Goal: Task Accomplishment & Management: Use online tool/utility

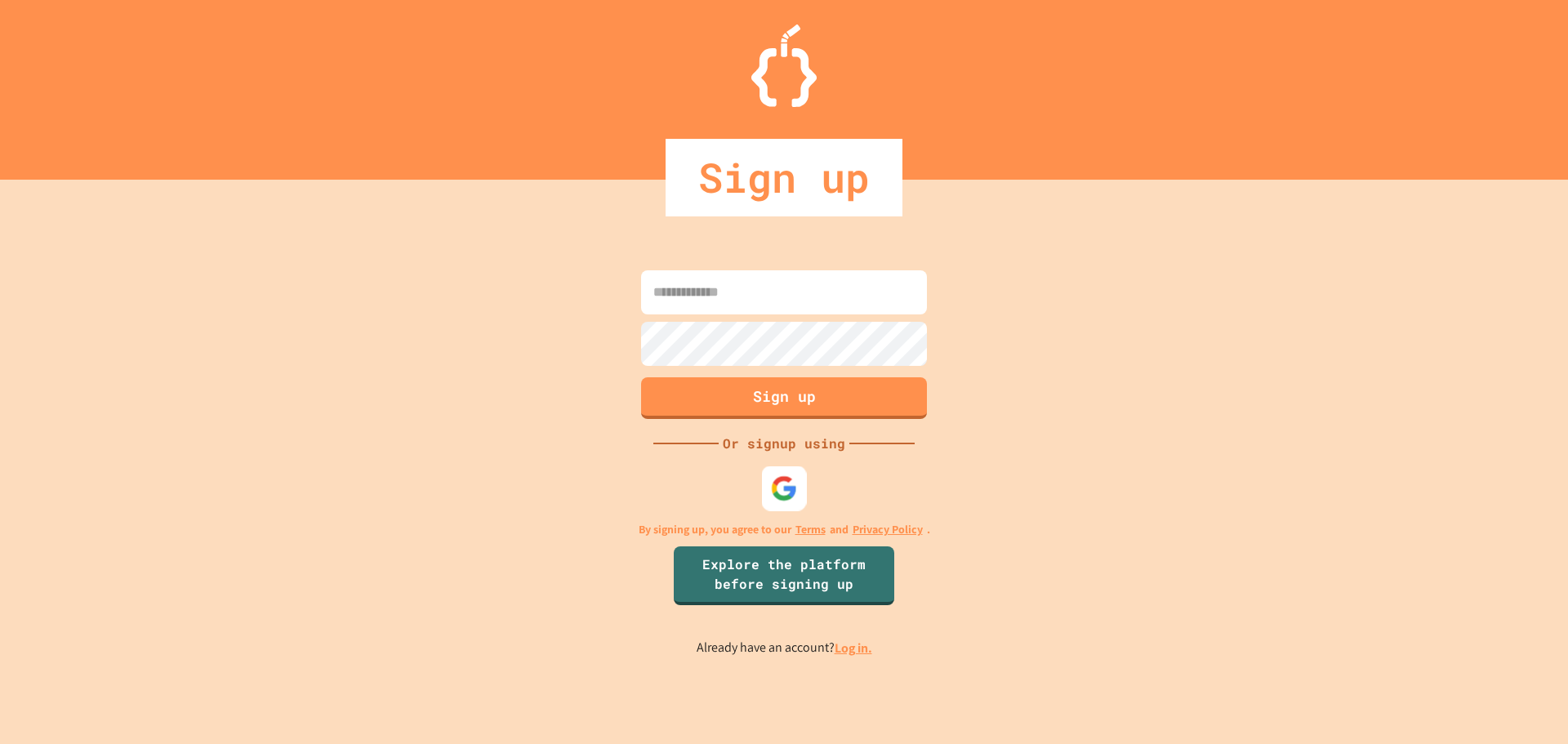
click at [794, 498] on img at bounding box center [784, 488] width 27 height 27
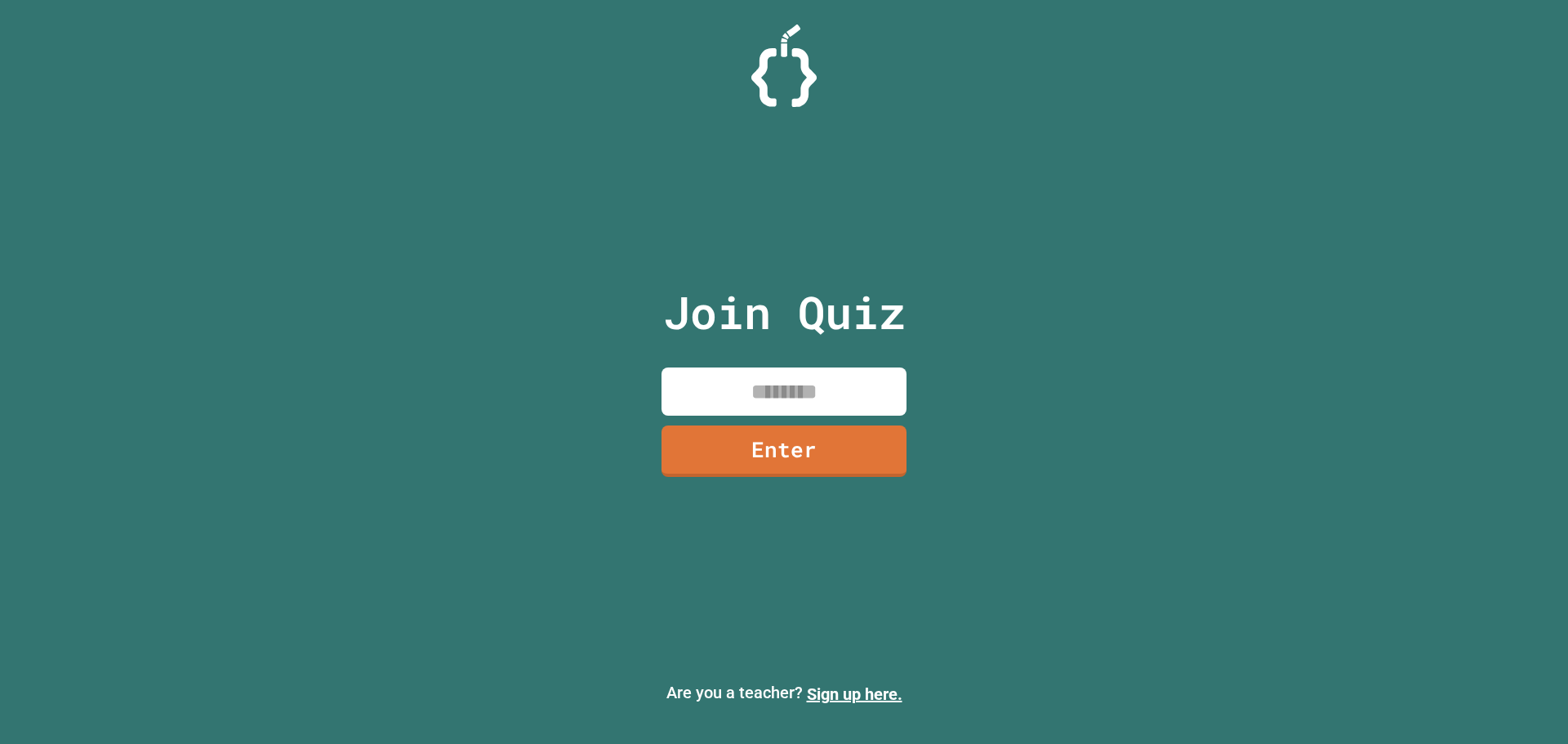
click at [820, 399] on input at bounding box center [784, 392] width 245 height 49
type input "********"
click at [784, 459] on link "Enter" at bounding box center [784, 448] width 228 height 54
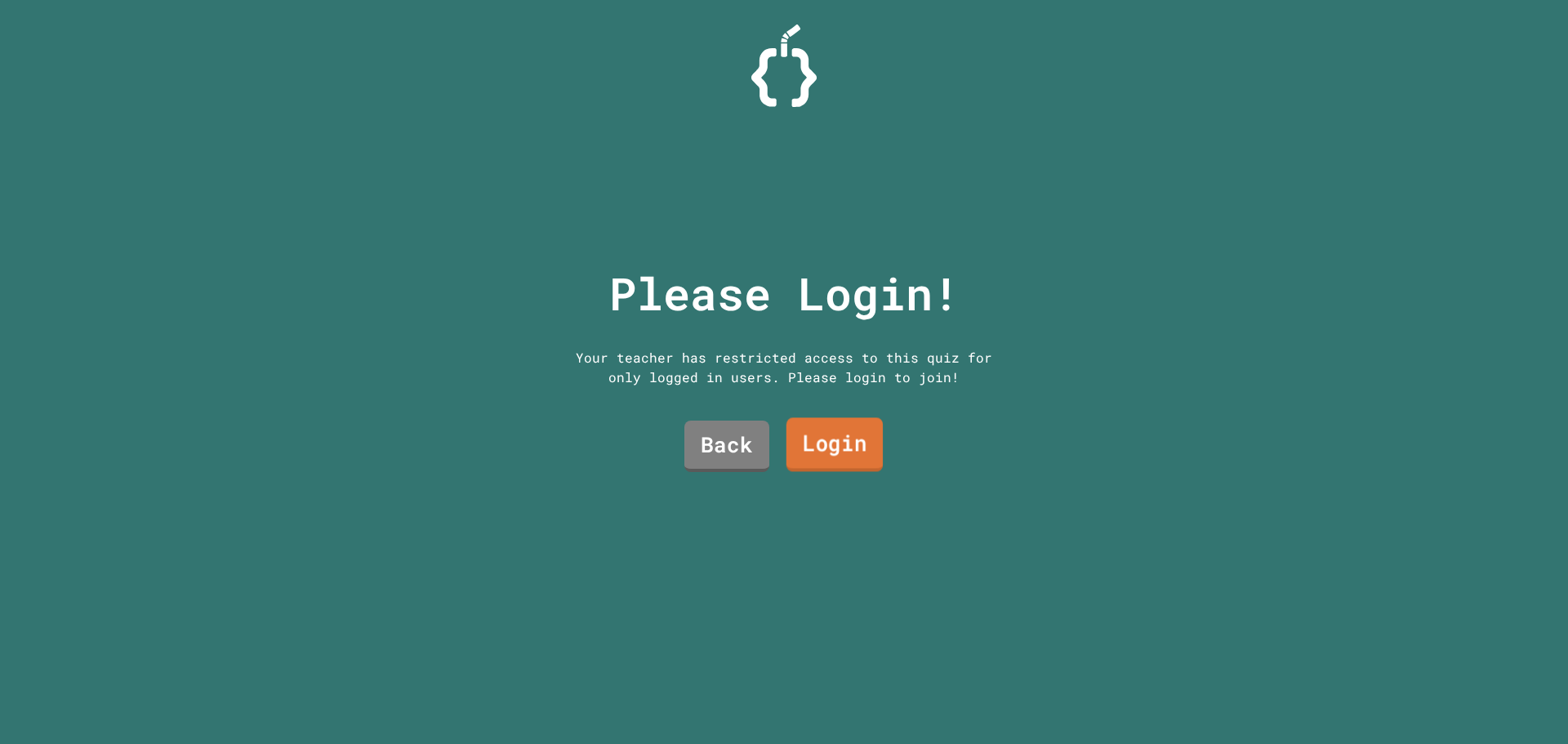
click at [820, 447] on link "Login" at bounding box center [834, 445] width 96 height 54
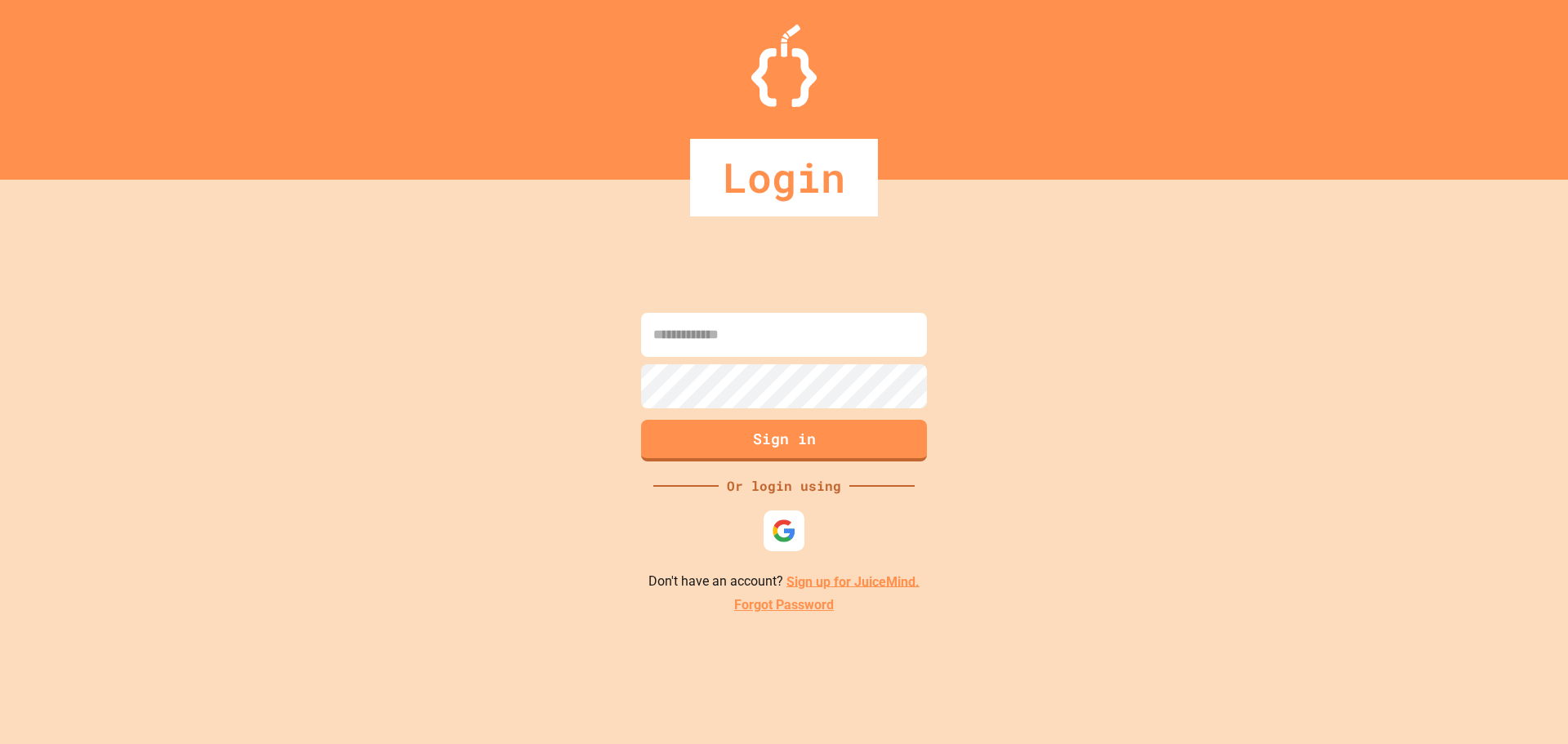
click at [822, 341] on input at bounding box center [784, 335] width 286 height 44
click at [780, 539] on img at bounding box center [784, 531] width 24 height 24
click at [981, 76] on div at bounding box center [784, 66] width 1568 height 83
click at [803, 338] on input at bounding box center [784, 335] width 286 height 44
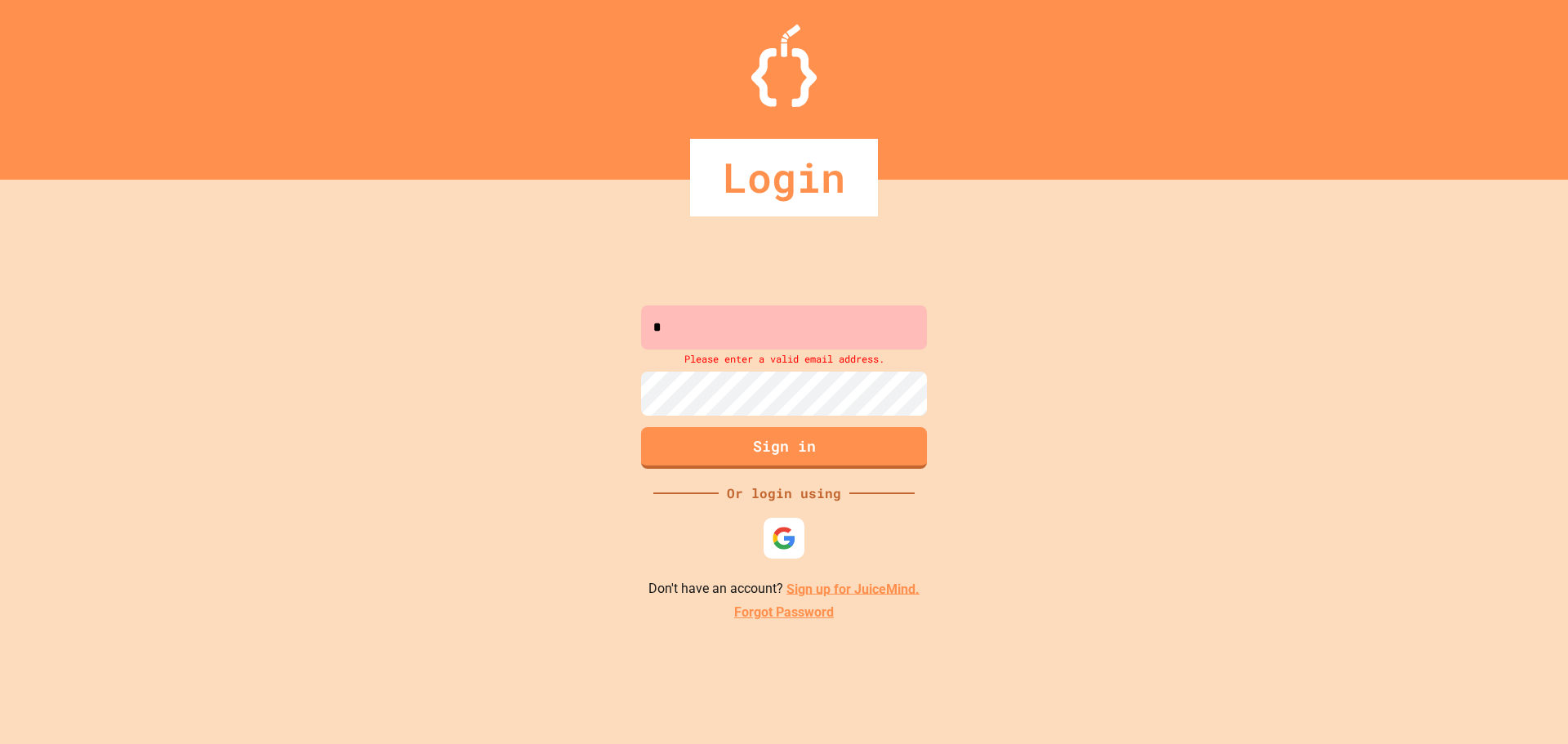
type input "*"
click at [802, 327] on input "*" at bounding box center [784, 327] width 286 height 44
click at [800, 528] on div at bounding box center [784, 538] width 45 height 45
click at [847, 587] on link "Sign up for JuiceMind." at bounding box center [853, 588] width 133 height 15
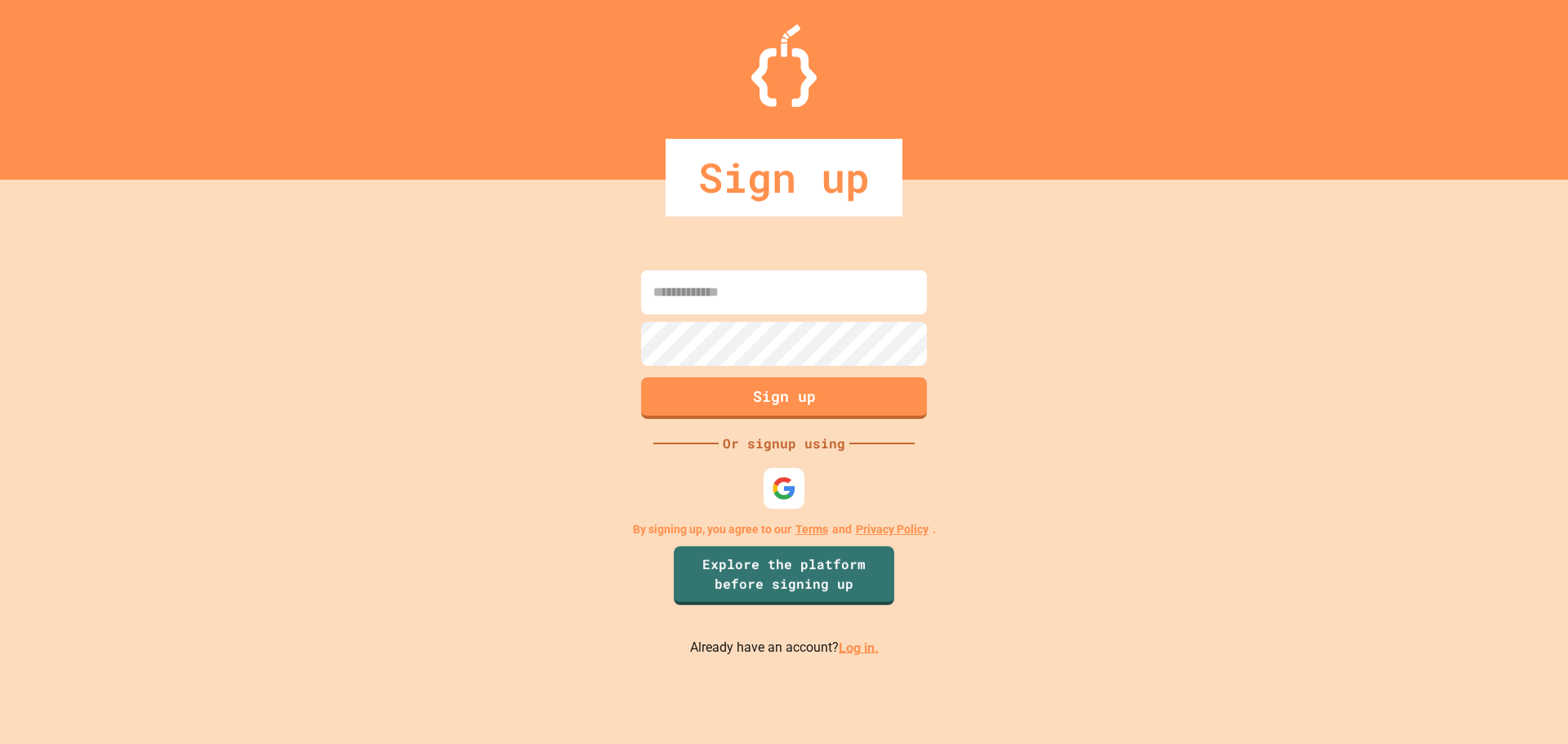
click at [802, 283] on input at bounding box center [784, 292] width 286 height 44
type input "**********"
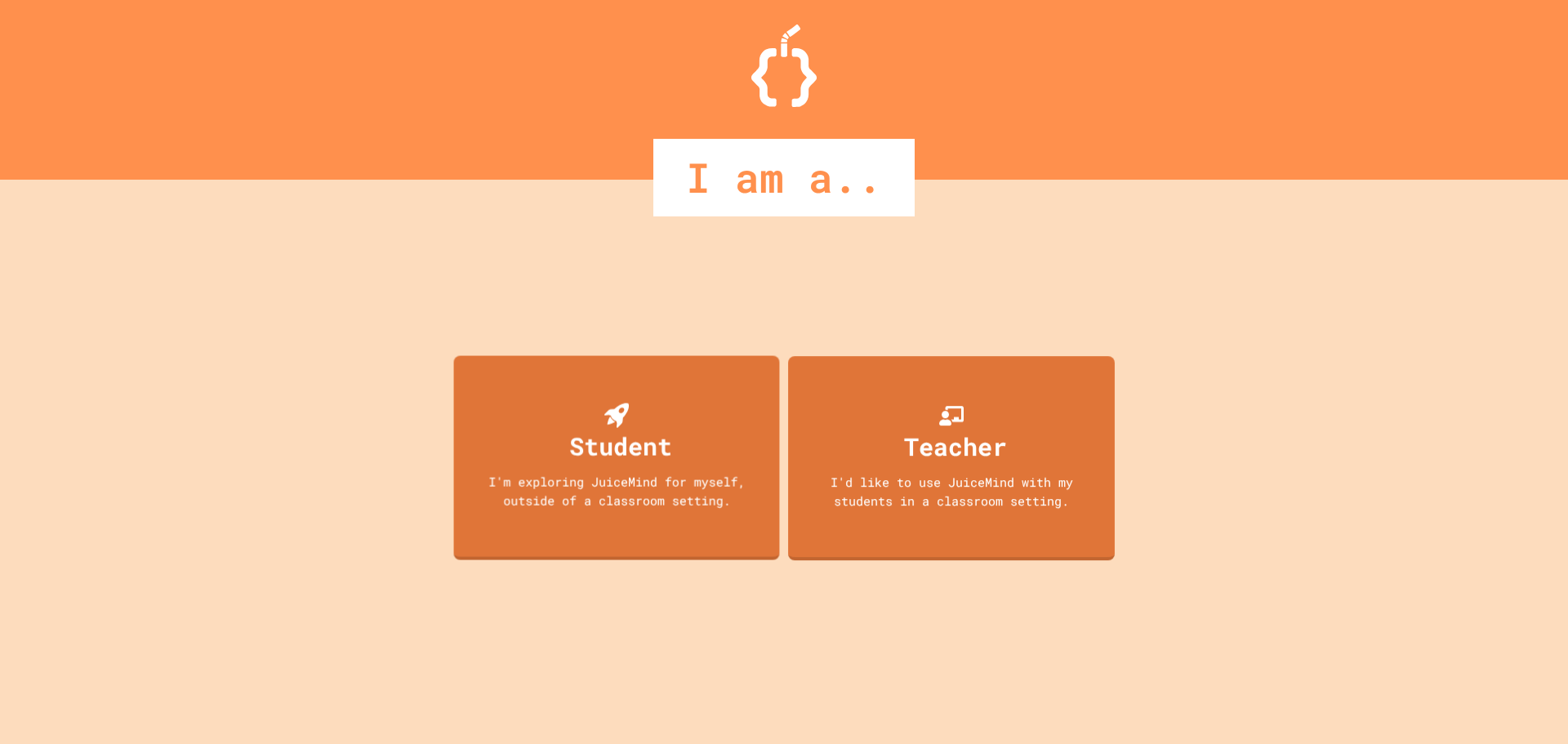
click at [635, 509] on div "I'm exploring JuiceMind for myself, outside of a classroom setting." at bounding box center [617, 490] width 293 height 37
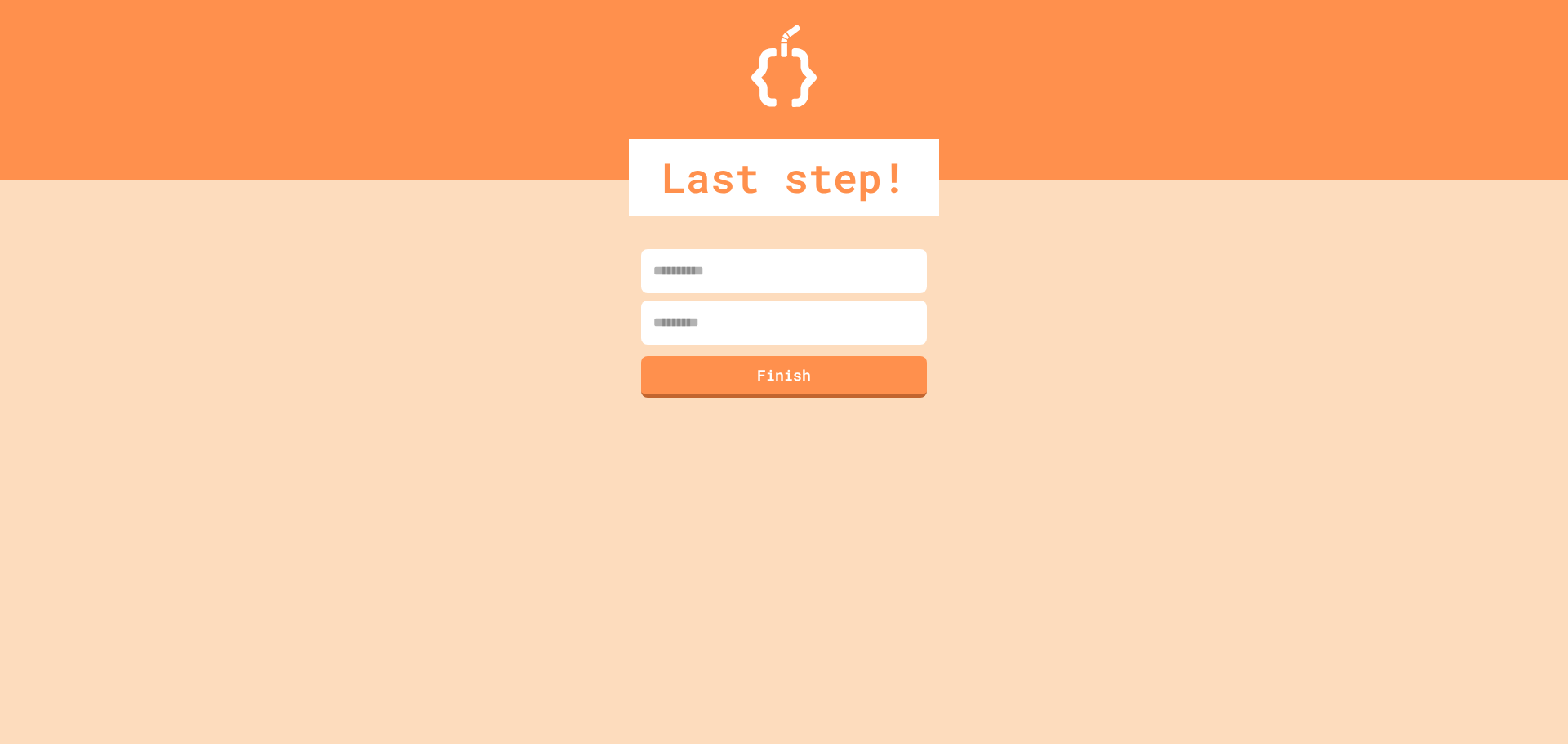
click at [749, 247] on form "Finish" at bounding box center [784, 323] width 294 height 157
click at [749, 264] on input at bounding box center [784, 271] width 286 height 44
type input "*****"
click at [668, 320] on input at bounding box center [784, 322] width 286 height 44
type input "********"
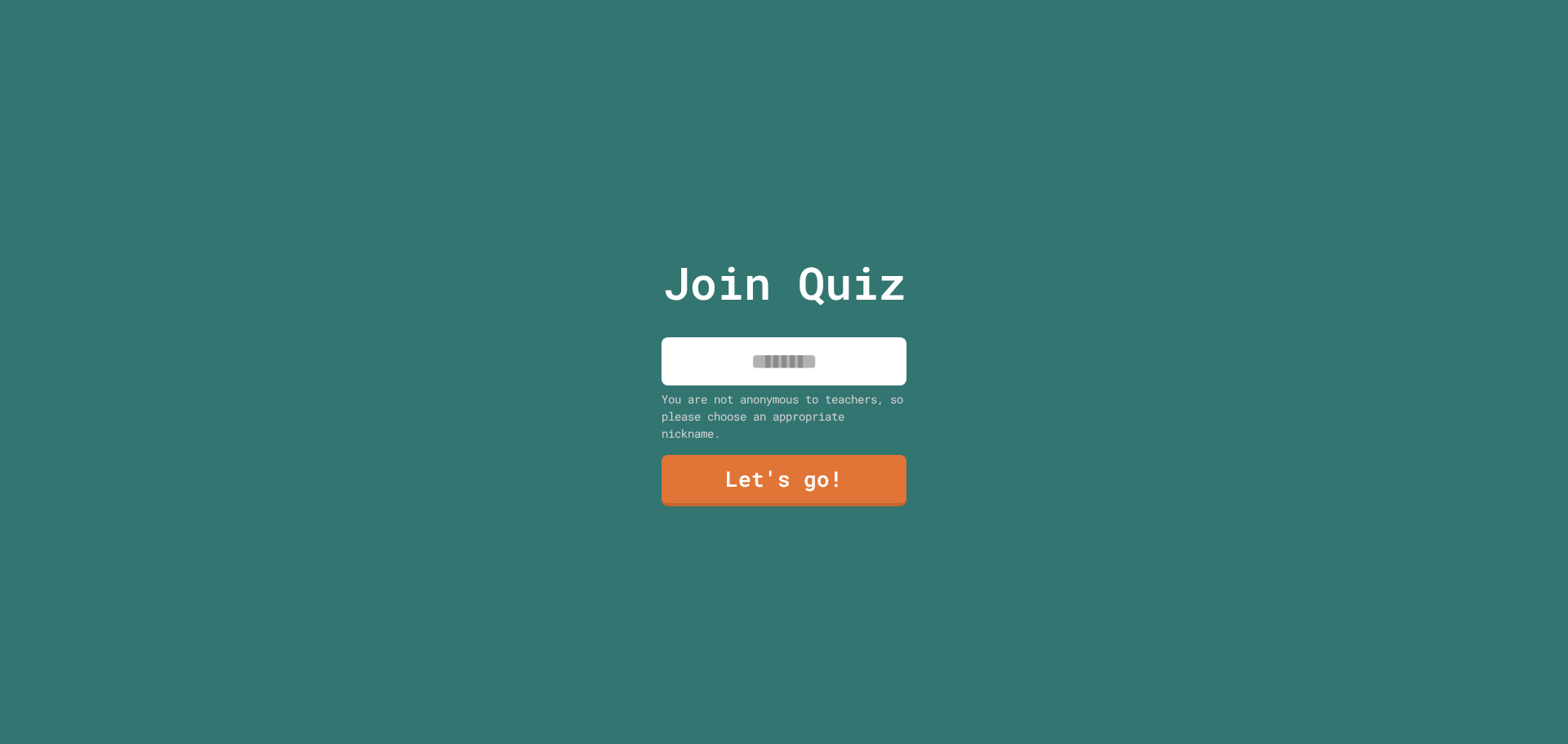
click at [802, 353] on input at bounding box center [784, 362] width 245 height 49
type input "*"
type input "*****"
click at [789, 458] on link "Let's go!" at bounding box center [783, 480] width 246 height 53
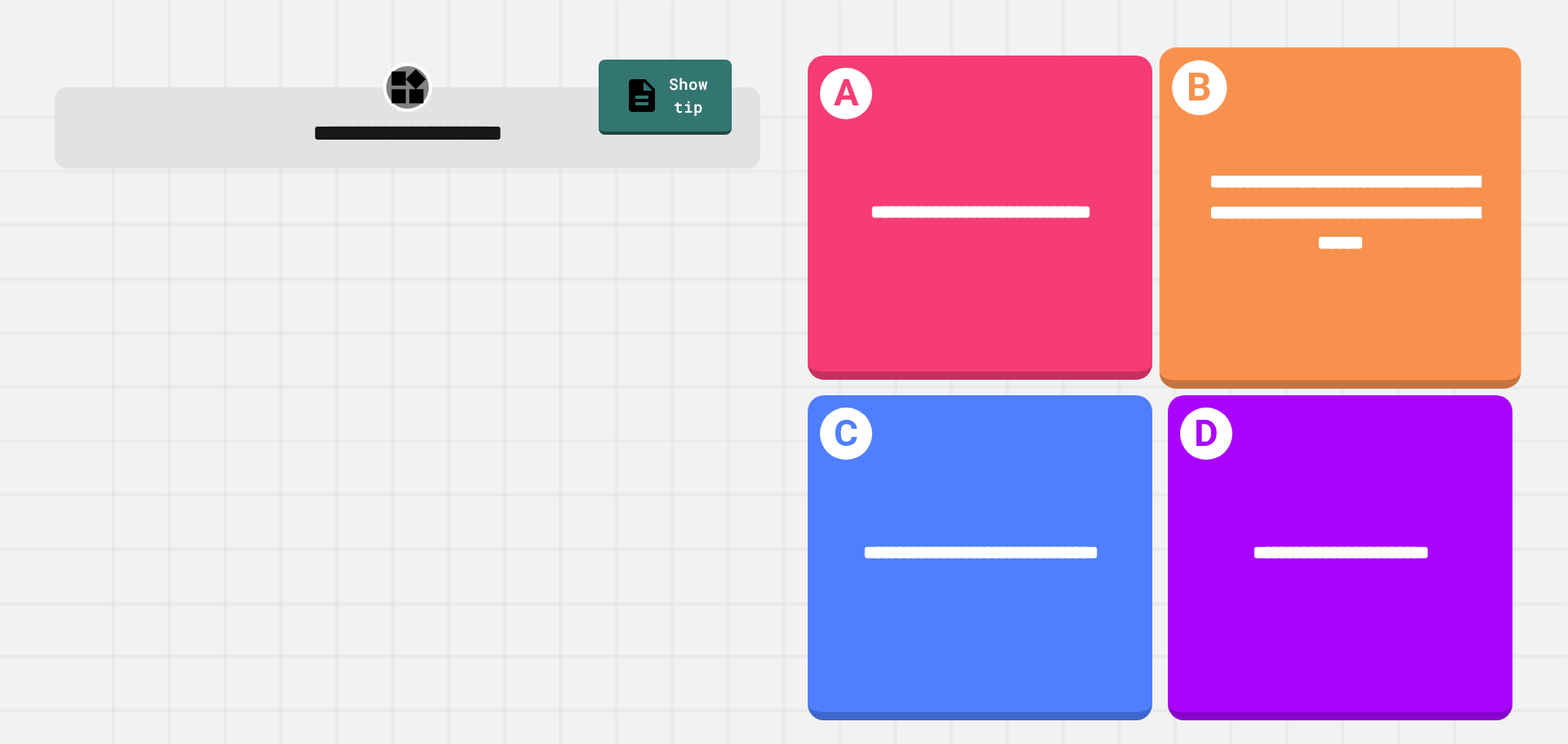
click at [1401, 262] on div "**********" at bounding box center [1340, 213] width 362 height 171
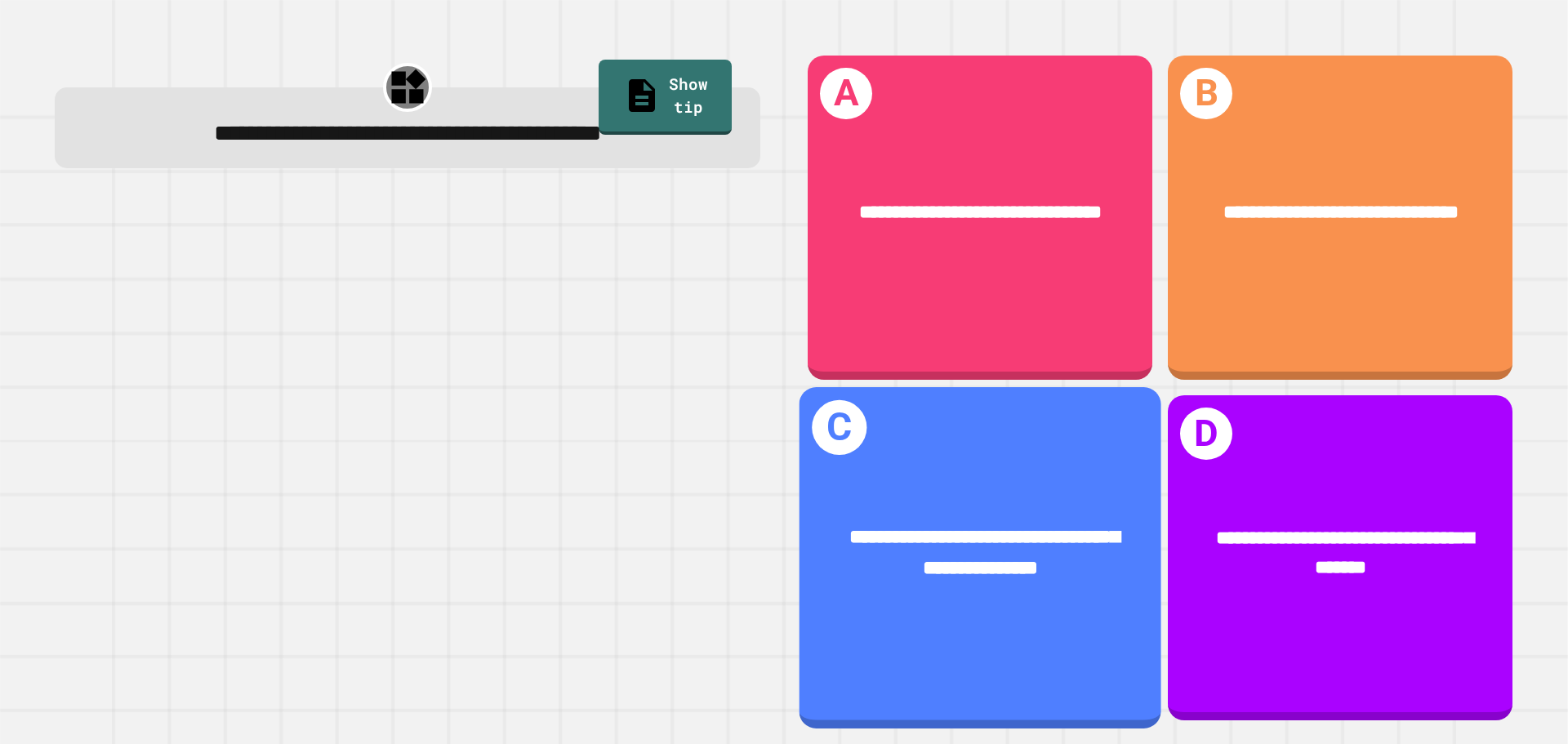
click at [1072, 603] on div "**********" at bounding box center [981, 553] width 362 height 140
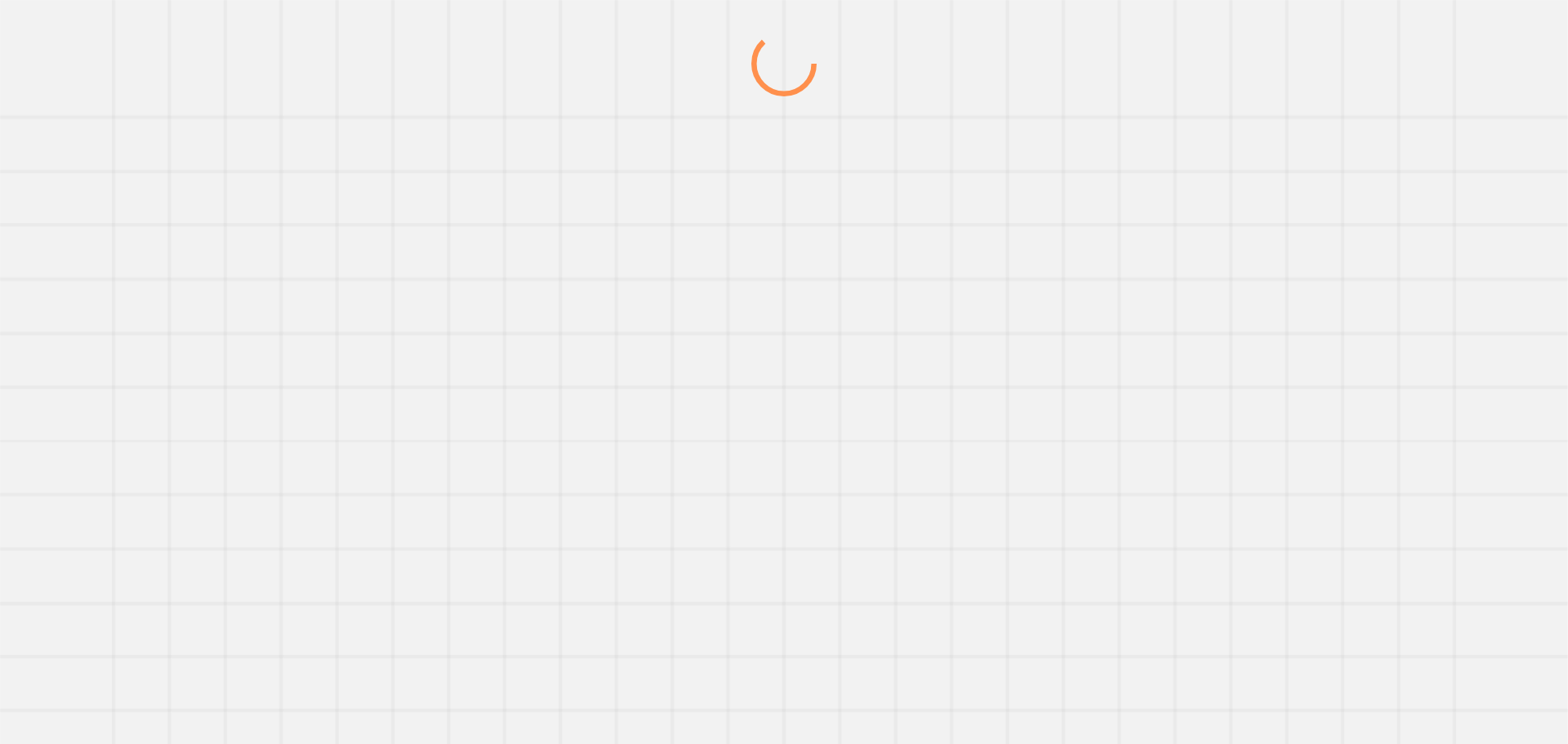
drag, startPoint x: 1076, startPoint y: 484, endPoint x: 1145, endPoint y: 470, distance: 70.4
click at [1103, 485] on div at bounding box center [783, 387] width 1505 height 713
drag, startPoint x: 687, startPoint y: 342, endPoint x: 685, endPoint y: 380, distance: 38.1
click at [681, 374] on div at bounding box center [783, 387] width 1505 height 713
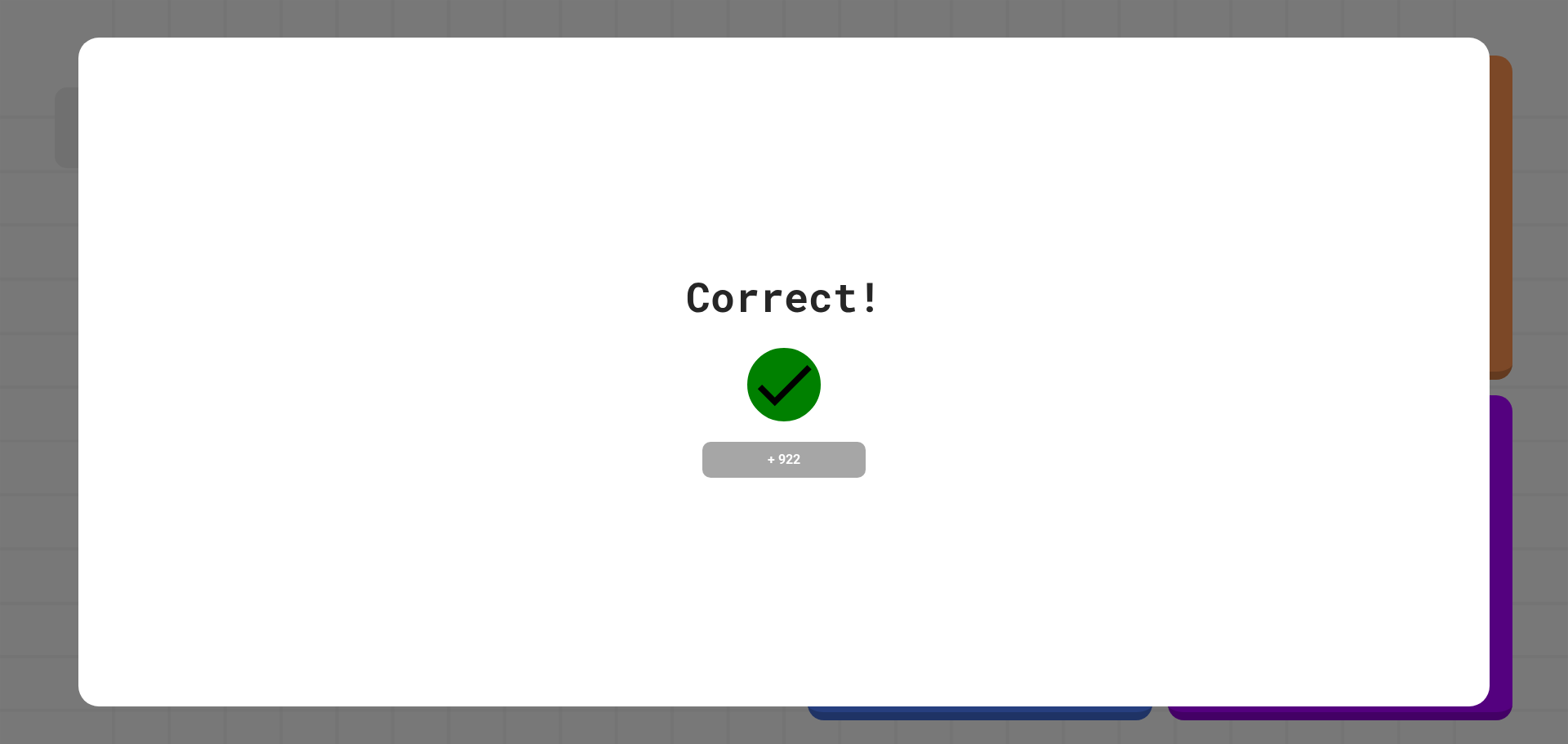
click at [865, 376] on div "Correct! + 922" at bounding box center [784, 372] width 196 height 211
drag, startPoint x: 852, startPoint y: 436, endPoint x: 811, endPoint y: 447, distance: 42.4
click at [819, 447] on div "+ 922" at bounding box center [784, 460] width 164 height 36
drag, startPoint x: 775, startPoint y: 447, endPoint x: 901, endPoint y: 470, distance: 128.1
click at [901, 470] on div "Correct! + 922" at bounding box center [784, 372] width 1411 height 211
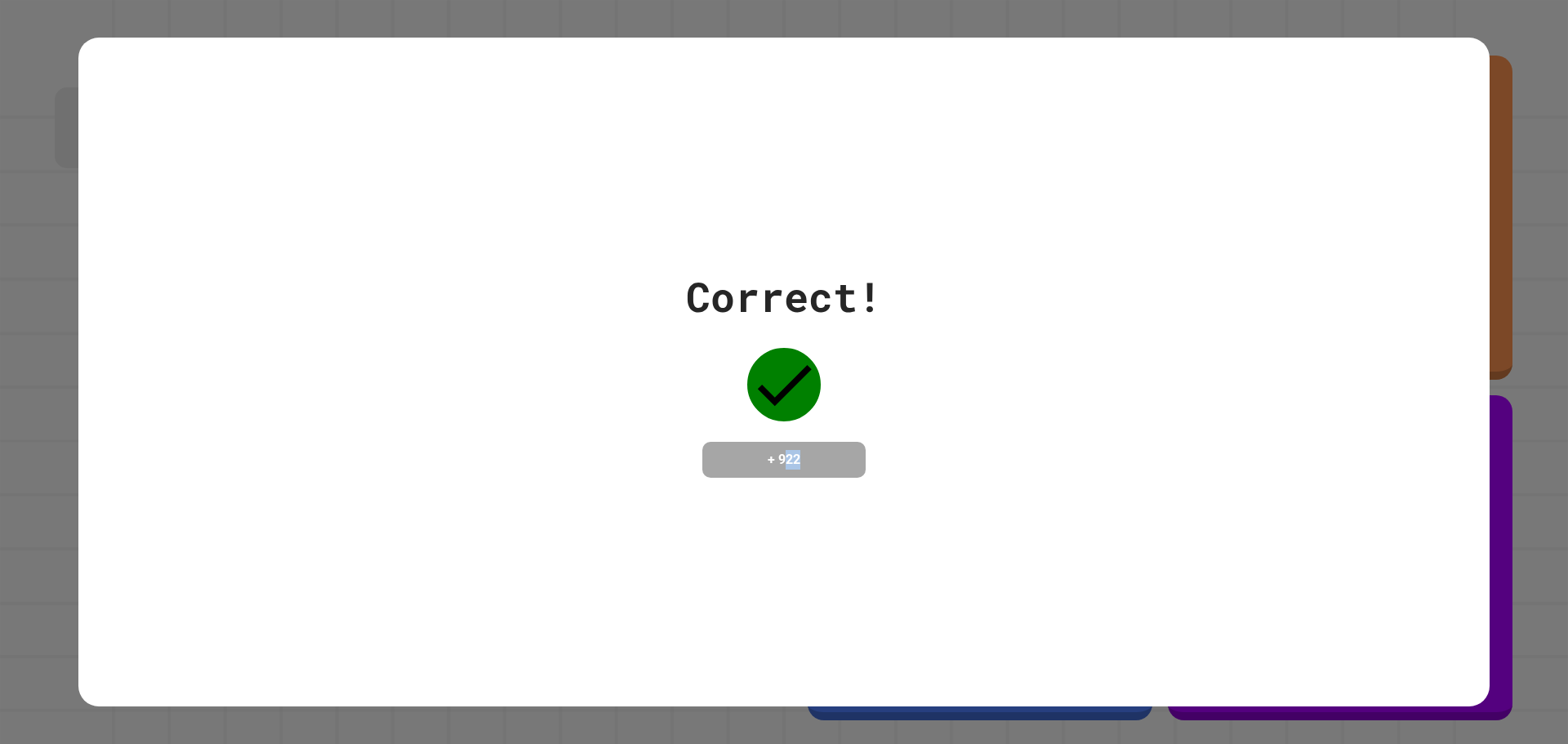
click at [901, 470] on div "Correct! + 922" at bounding box center [784, 372] width 1411 height 211
drag, startPoint x: 811, startPoint y: 444, endPoint x: 751, endPoint y: 372, distance: 93.7
click at [756, 386] on div "Correct! + 922" at bounding box center [784, 372] width 196 height 211
click at [748, 348] on icon at bounding box center [784, 385] width 74 height 74
click at [851, 444] on div "+ 922" at bounding box center [784, 460] width 164 height 36
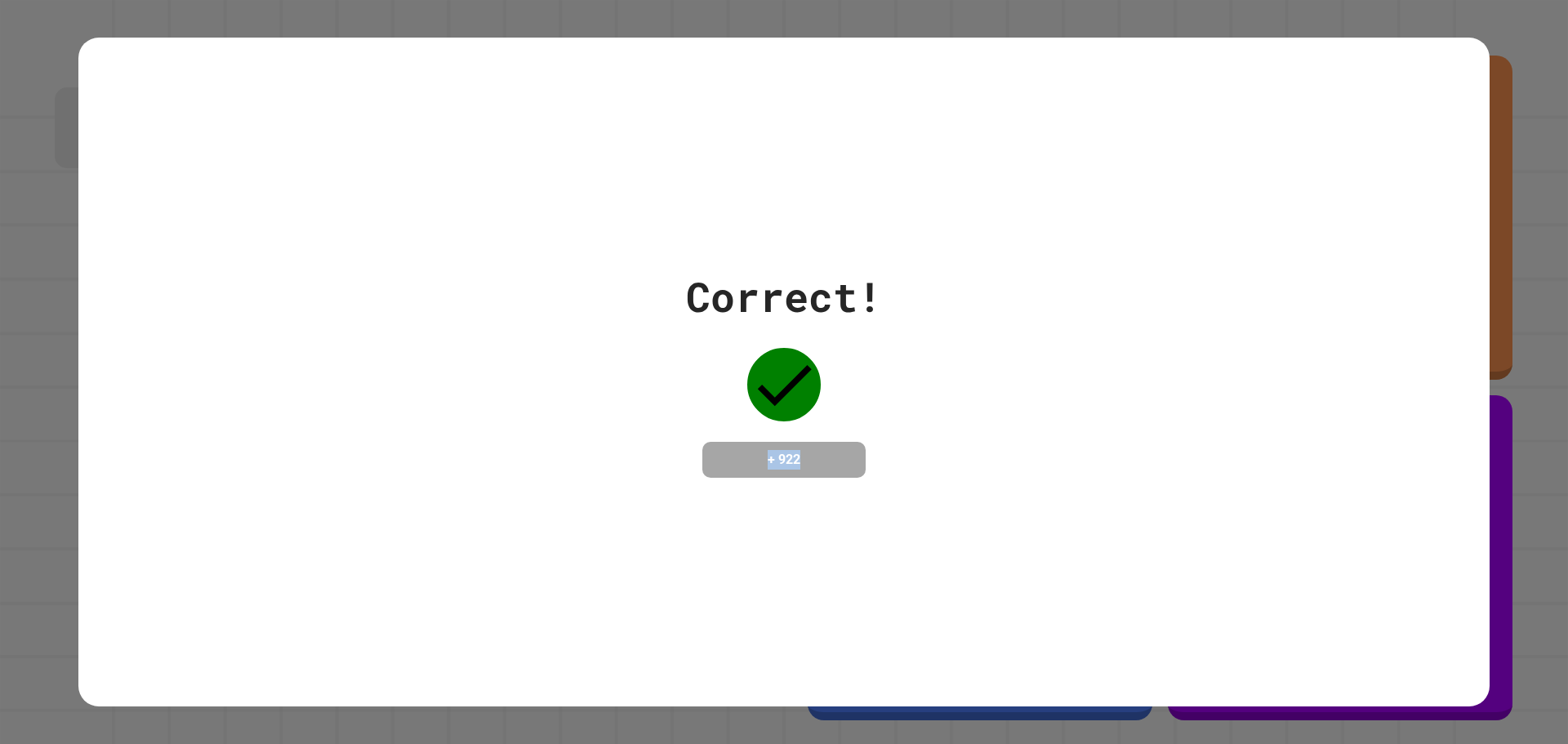
click at [775, 450] on h4 "+ 922" at bounding box center [784, 460] width 130 height 20
click at [775, 450] on h4 "+ 922" at bounding box center [784, 460] width 130 height 20
click at [830, 450] on h4 "+ 922" at bounding box center [784, 460] width 130 height 20
click at [784, 453] on h4 "+ 922" at bounding box center [784, 460] width 130 height 20
drag, startPoint x: 1204, startPoint y: 407, endPoint x: 1081, endPoint y: 393, distance: 123.8
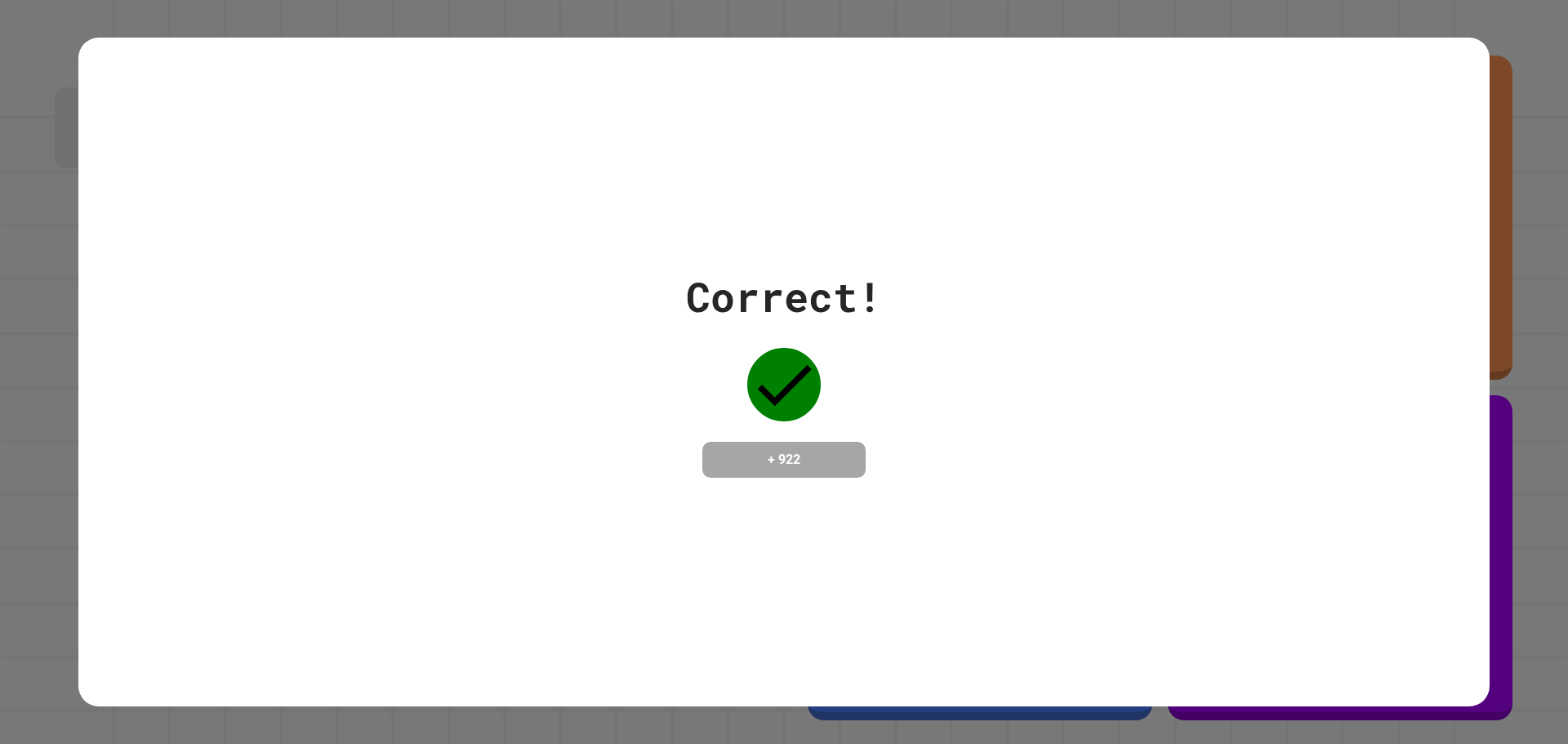
click at [1081, 393] on div "Correct! + 922" at bounding box center [784, 372] width 1411 height 211
drag, startPoint x: 812, startPoint y: 453, endPoint x: 744, endPoint y: 445, distance: 68.5
click at [744, 450] on h4 "+ 922" at bounding box center [784, 460] width 130 height 20
click at [742, 450] on h4 "+ 922" at bounding box center [784, 460] width 130 height 20
click at [759, 450] on h4 "+ 922" at bounding box center [784, 460] width 130 height 20
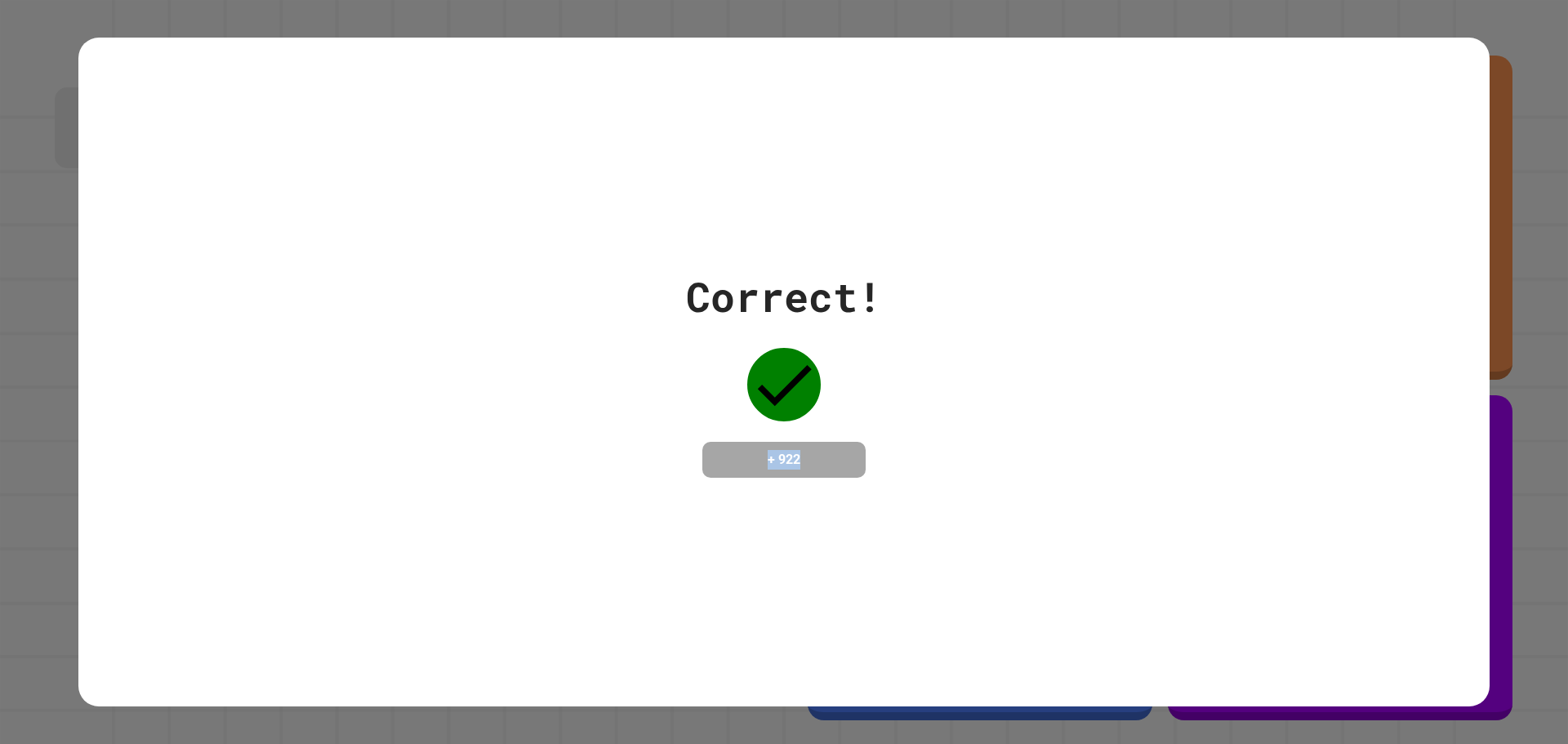
drag, startPoint x: 751, startPoint y: 463, endPoint x: 742, endPoint y: 463, distance: 9.0
click at [742, 463] on h4 "+ 922" at bounding box center [784, 460] width 130 height 20
click at [779, 456] on h4 "+ 922" at bounding box center [784, 460] width 130 height 20
drag, startPoint x: 803, startPoint y: 451, endPoint x: 750, endPoint y: 462, distance: 54.1
click at [750, 462] on h4 "+ 922" at bounding box center [784, 460] width 130 height 20
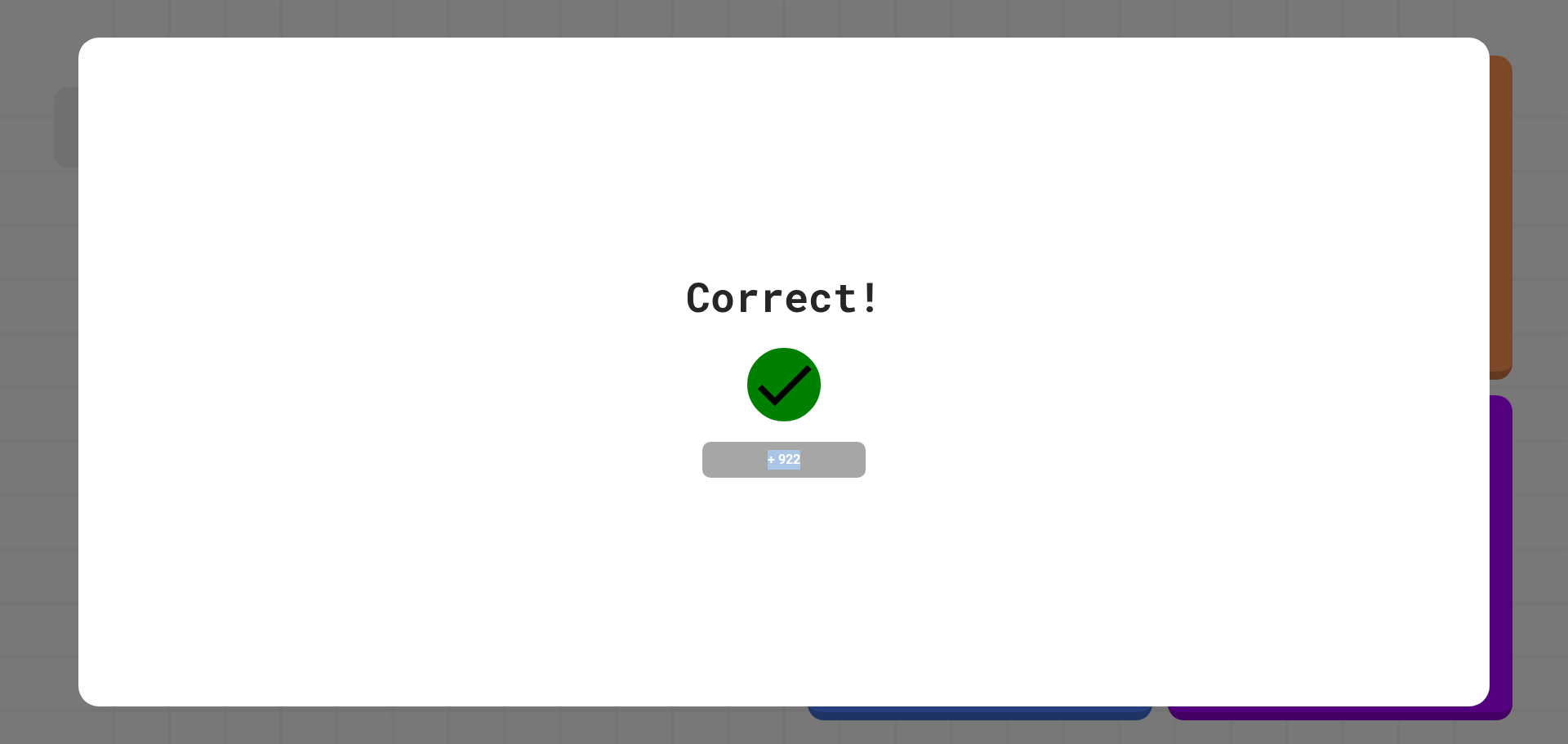
click at [756, 460] on h4 "+ 922" at bounding box center [784, 460] width 130 height 20
drag, startPoint x: 811, startPoint y: 448, endPoint x: 732, endPoint y: 450, distance: 79.0
click at [732, 450] on h4 "+ 922" at bounding box center [784, 460] width 130 height 20
click at [775, 450] on h4 "+ 922" at bounding box center [784, 460] width 130 height 20
drag, startPoint x: 810, startPoint y: 448, endPoint x: 713, endPoint y: 457, distance: 97.4
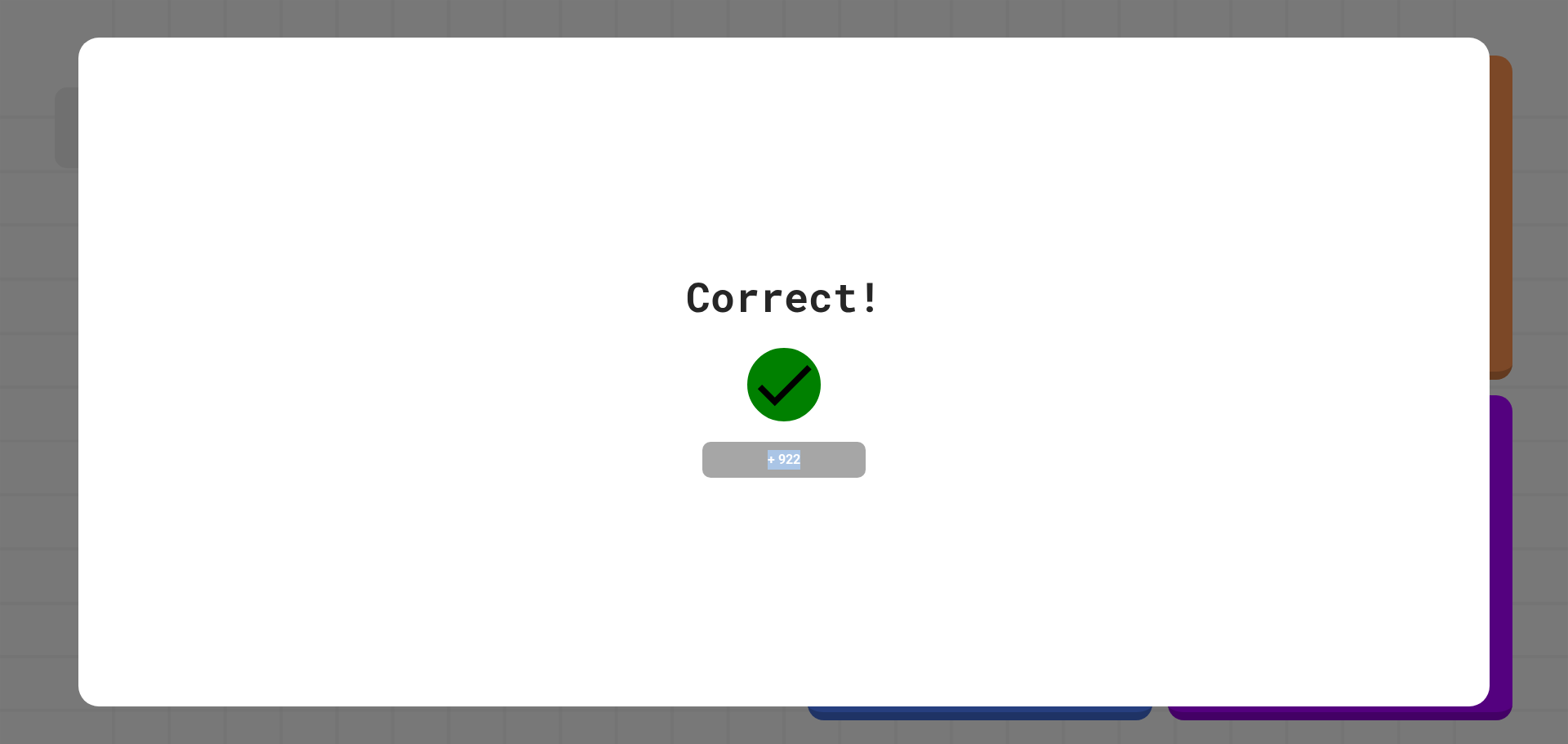
click at [719, 457] on h4 "+ 922" at bounding box center [784, 460] width 130 height 20
click at [793, 450] on h4 "+ 922" at bounding box center [784, 460] width 130 height 20
drag, startPoint x: 804, startPoint y: 444, endPoint x: 763, endPoint y: 449, distance: 41.3
click at [763, 450] on h4 "+ 922" at bounding box center [784, 460] width 130 height 20
click at [762, 450] on h4 "+ 922" at bounding box center [784, 460] width 130 height 20
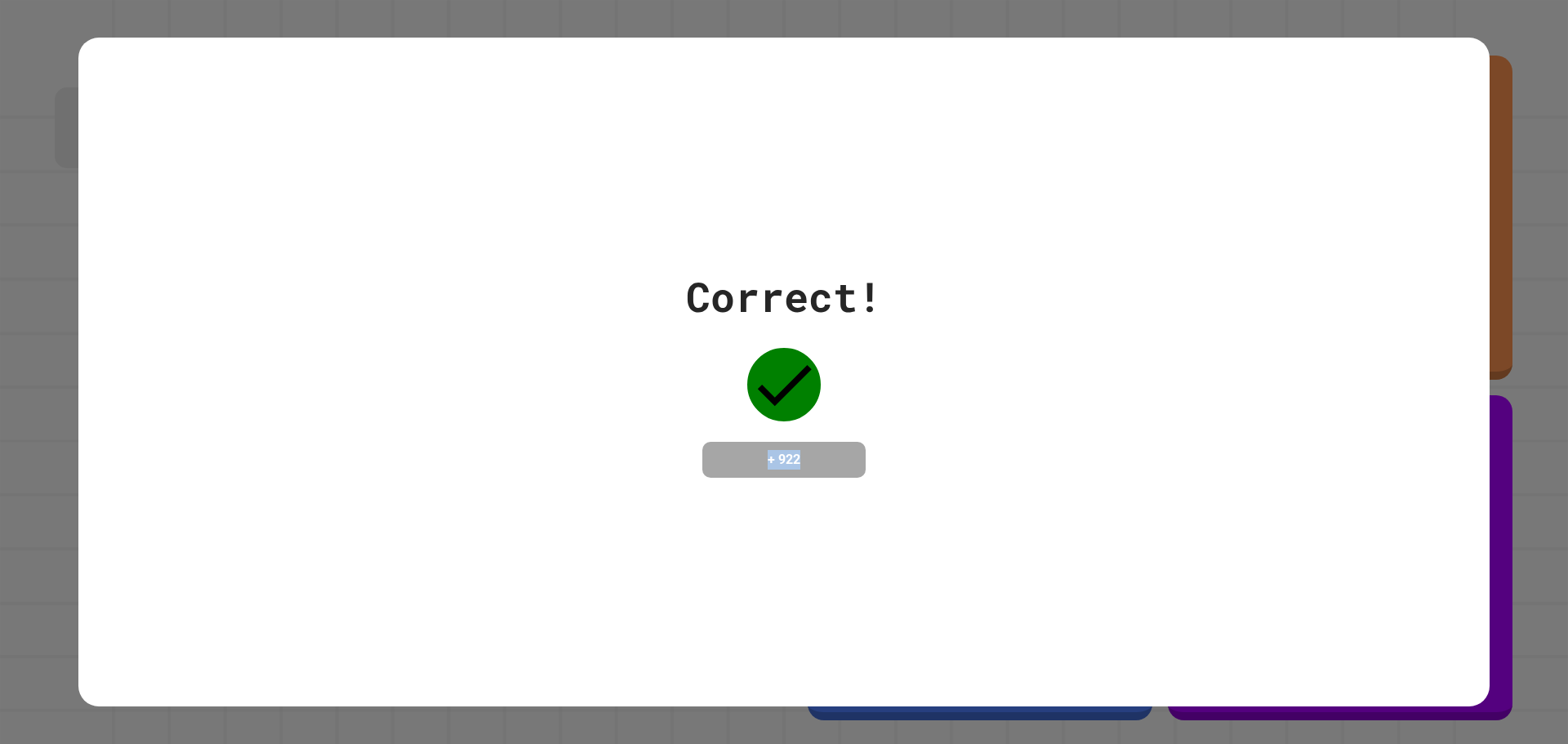
drag, startPoint x: 817, startPoint y: 464, endPoint x: 748, endPoint y: 465, distance: 69.0
click at [748, 465] on h4 "+ 922" at bounding box center [784, 460] width 130 height 20
click at [758, 458] on h4 "+ 922" at bounding box center [784, 460] width 130 height 20
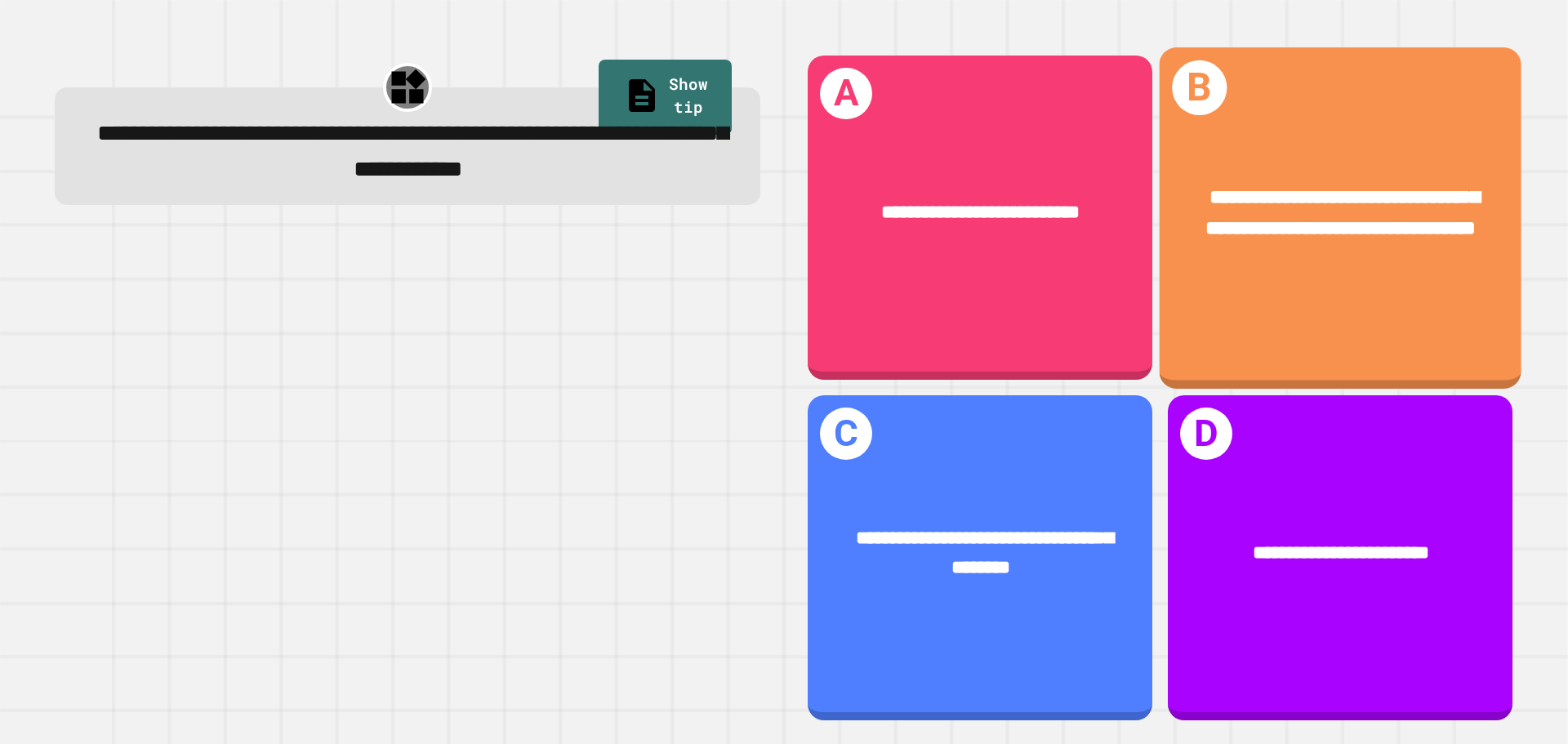
click at [1247, 226] on div "**********" at bounding box center [1340, 213] width 282 height 61
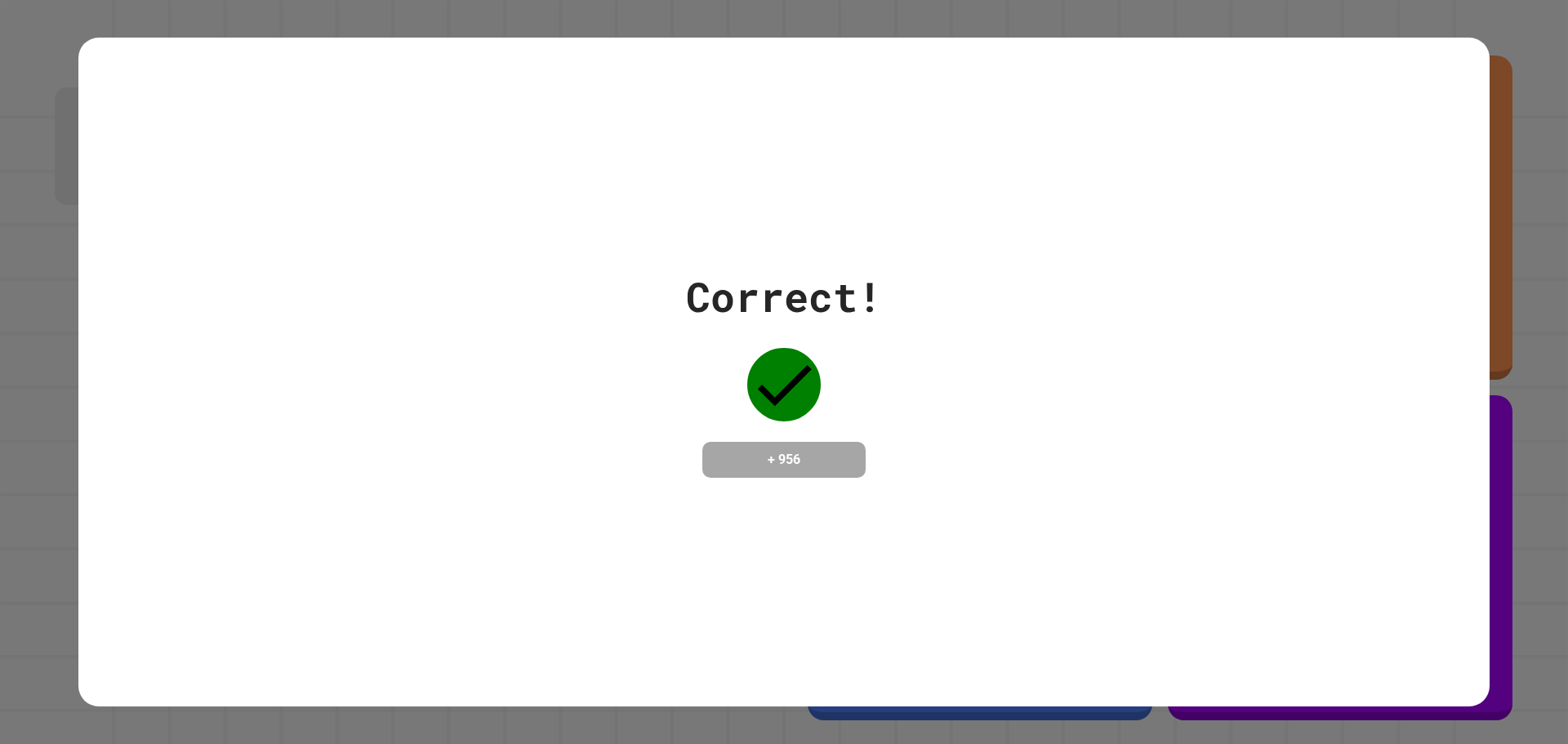
drag, startPoint x: 773, startPoint y: 372, endPoint x: 838, endPoint y: 372, distance: 65.0
click at [838, 372] on div "Correct! + 956" at bounding box center [784, 372] width 196 height 211
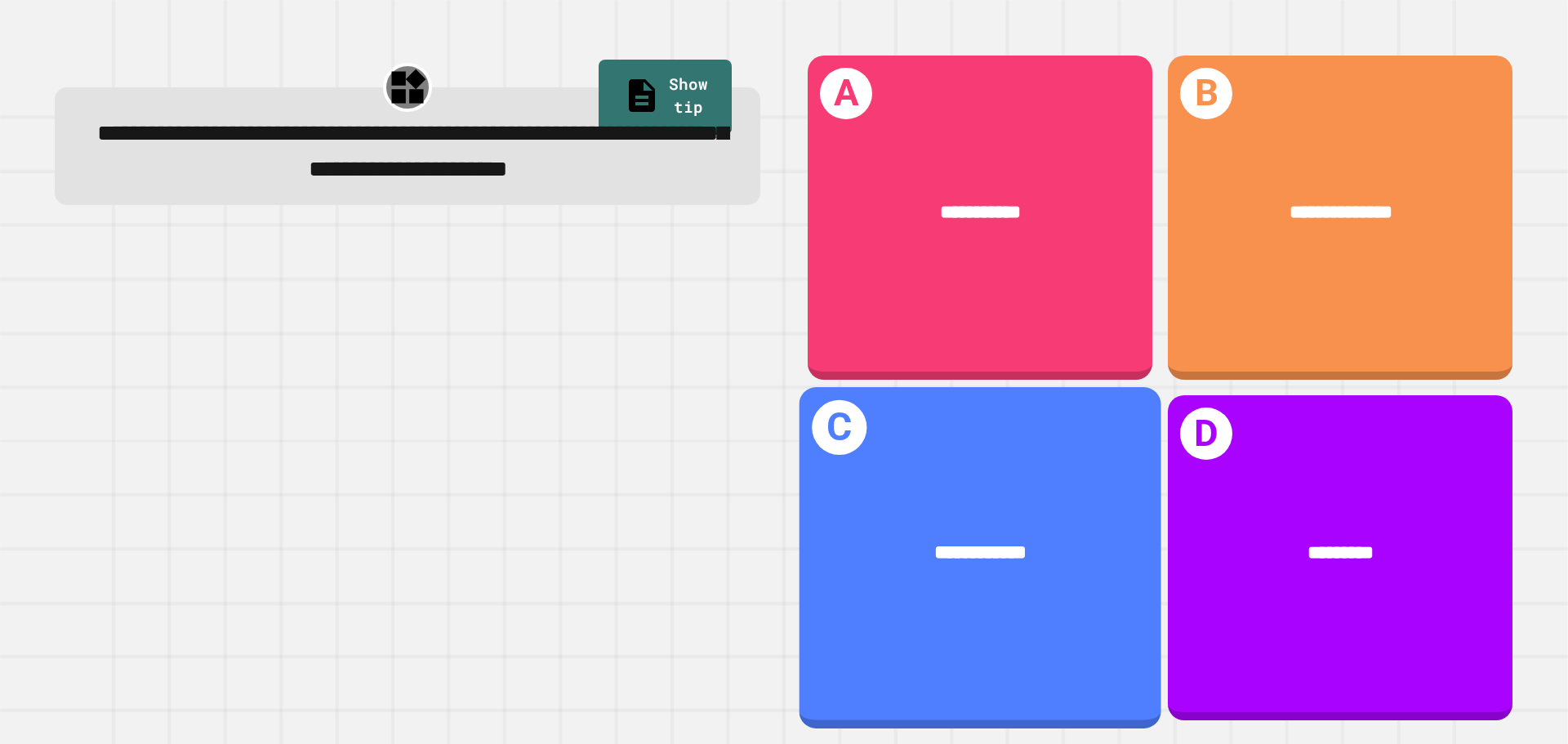
click at [980, 571] on div "**********" at bounding box center [981, 554] width 362 height 110
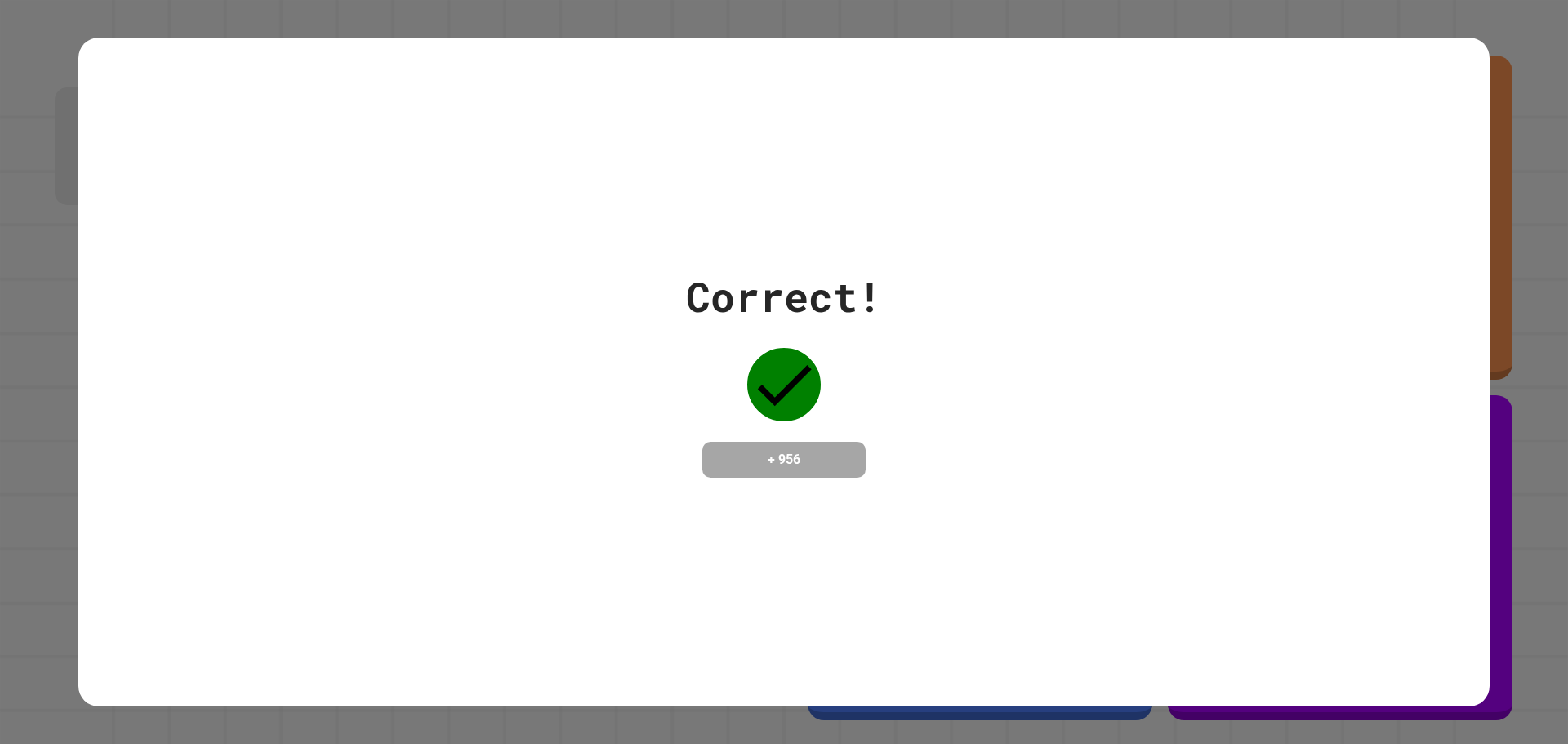
drag, startPoint x: 800, startPoint y: 367, endPoint x: 811, endPoint y: 362, distance: 12.1
click at [811, 362] on div at bounding box center [784, 384] width 82 height 82
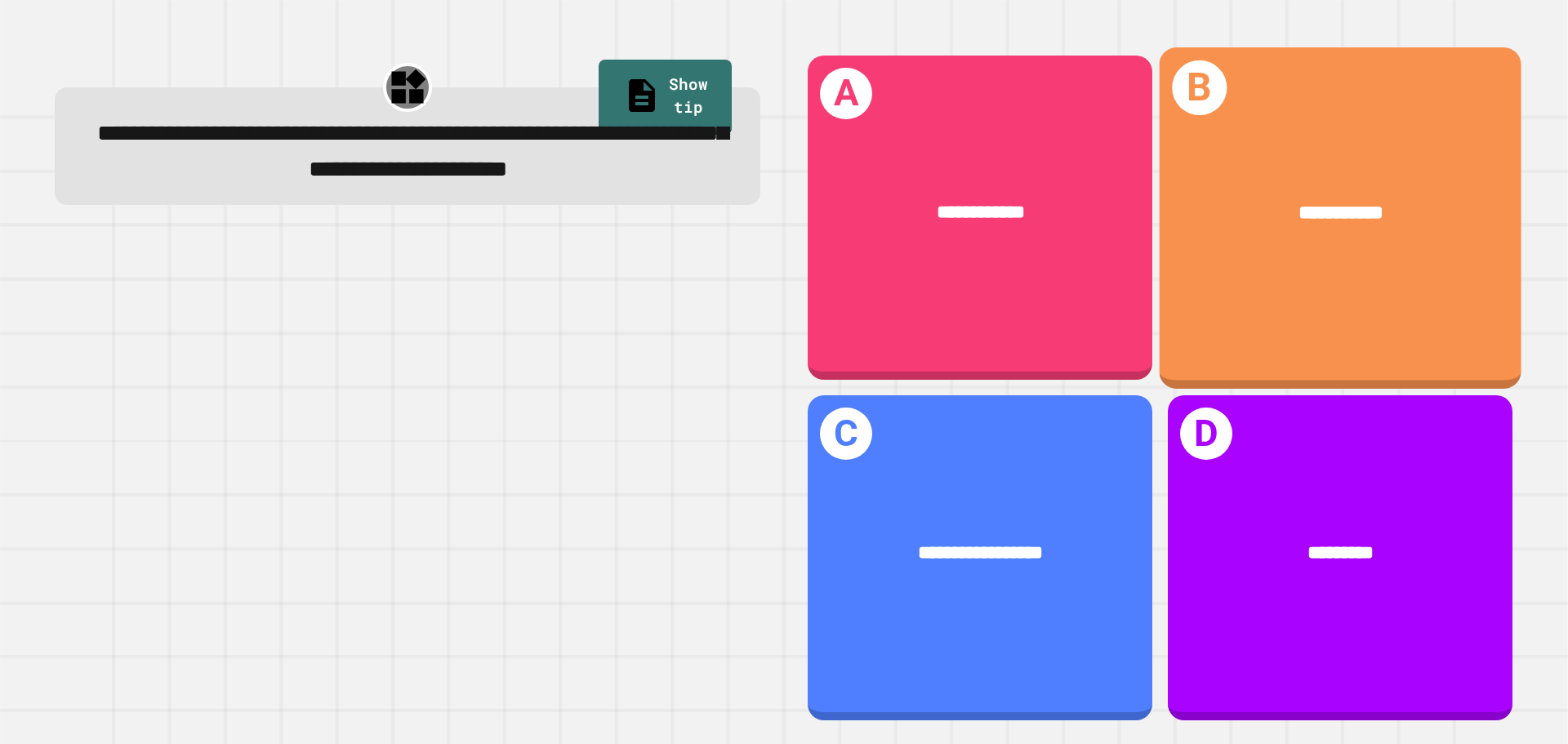
click at [1423, 217] on div "**********" at bounding box center [1340, 213] width 282 height 31
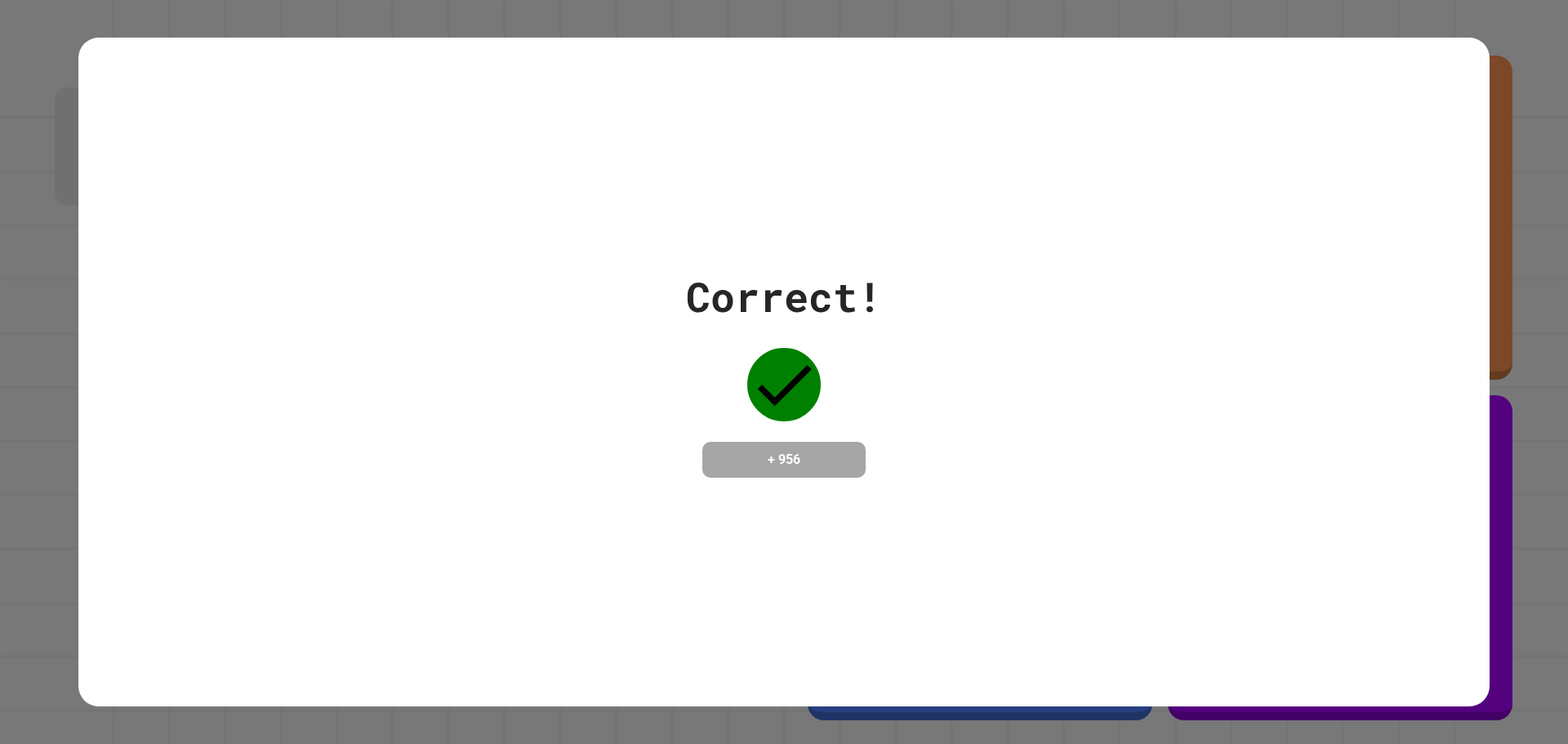
drag, startPoint x: 862, startPoint y: 360, endPoint x: 803, endPoint y: 381, distance: 62.6
click at [803, 381] on div "Correct! + 956" at bounding box center [784, 372] width 196 height 211
drag, startPoint x: 774, startPoint y: 358, endPoint x: 865, endPoint y: 373, distance: 92.2
click at [853, 374] on div "Correct! + 956" at bounding box center [784, 372] width 196 height 211
drag, startPoint x: 888, startPoint y: 369, endPoint x: 791, endPoint y: 383, distance: 98.0
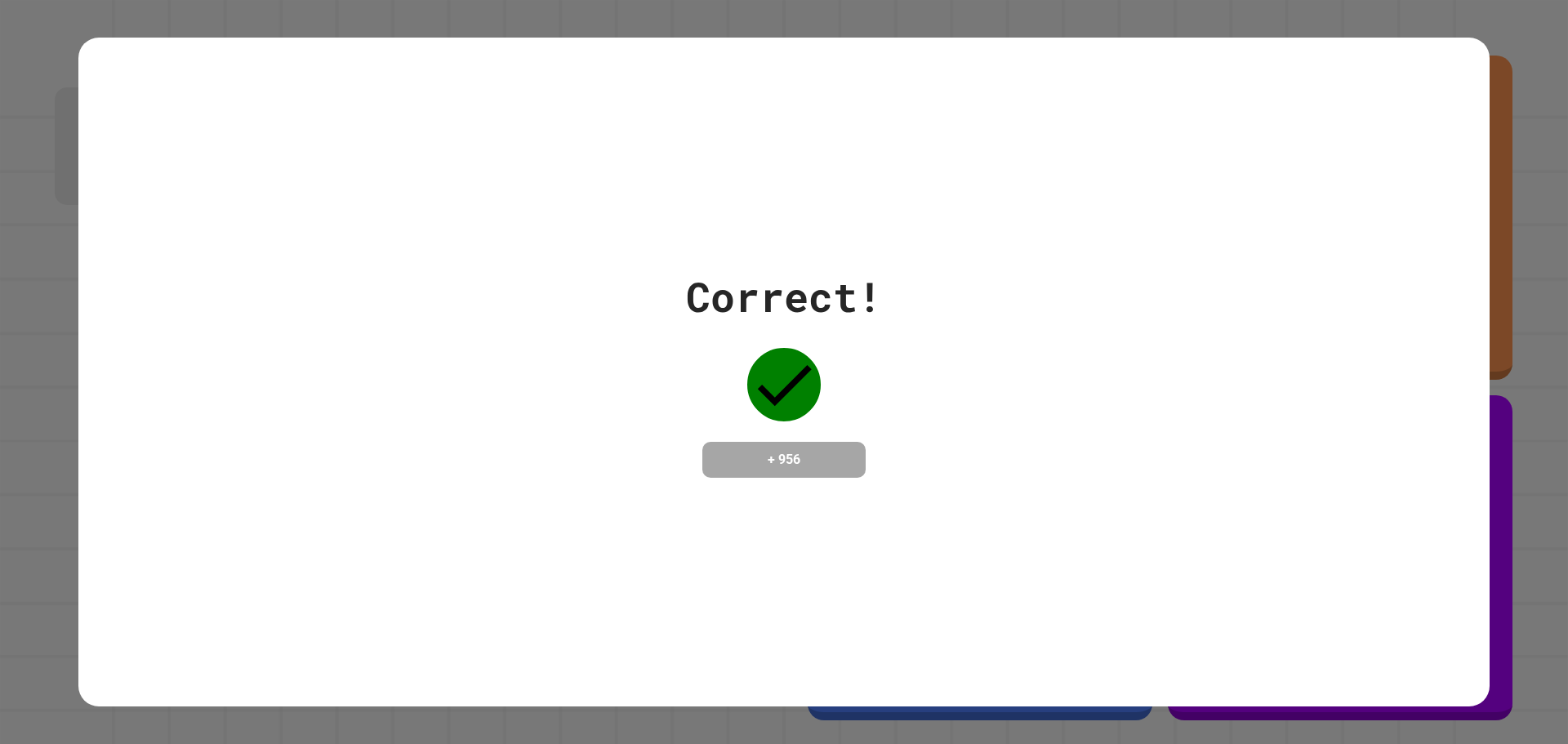
click at [793, 382] on div "Correct! + 956" at bounding box center [784, 372] width 1411 height 211
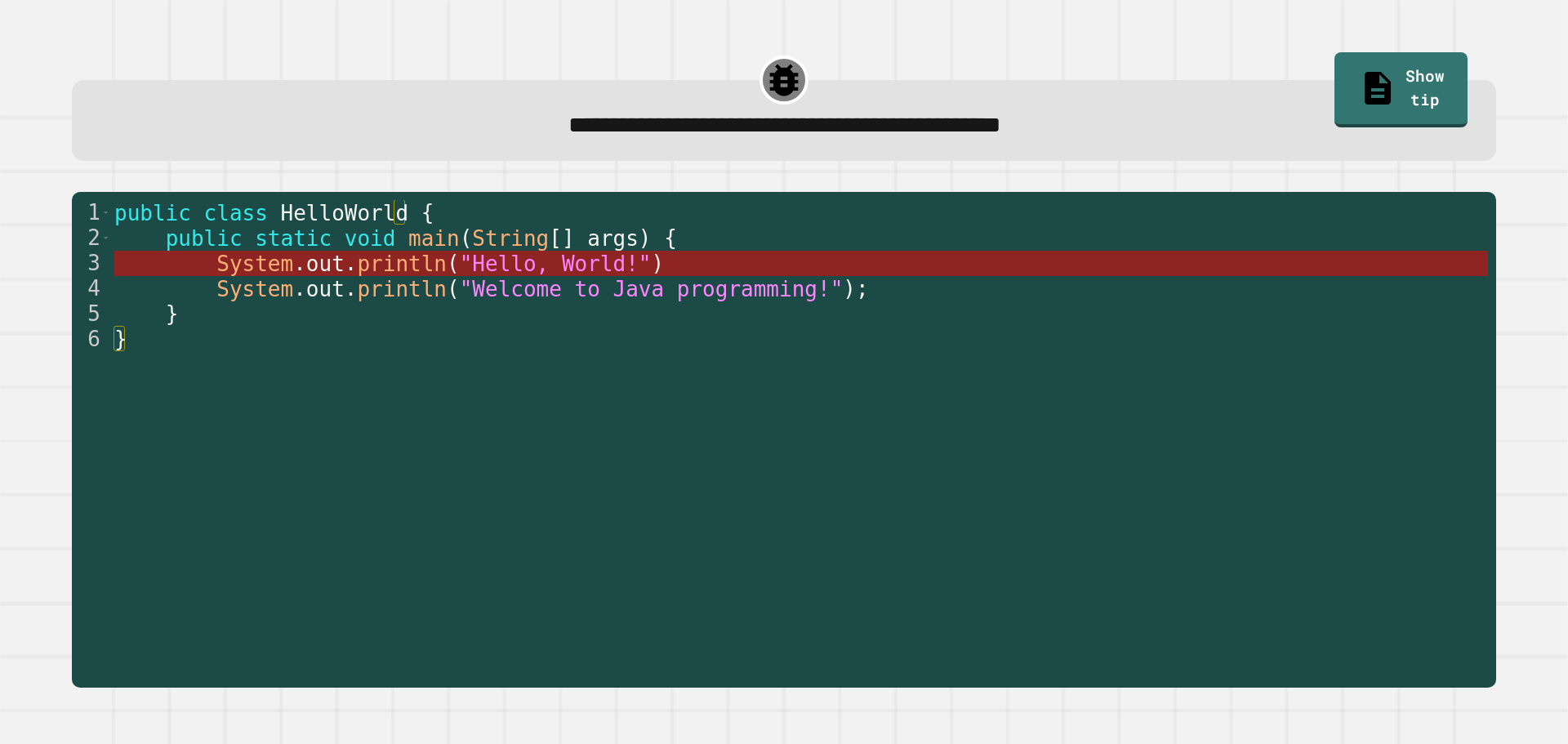
click at [559, 260] on span ""Hello, World!"" at bounding box center [554, 264] width 192 height 24
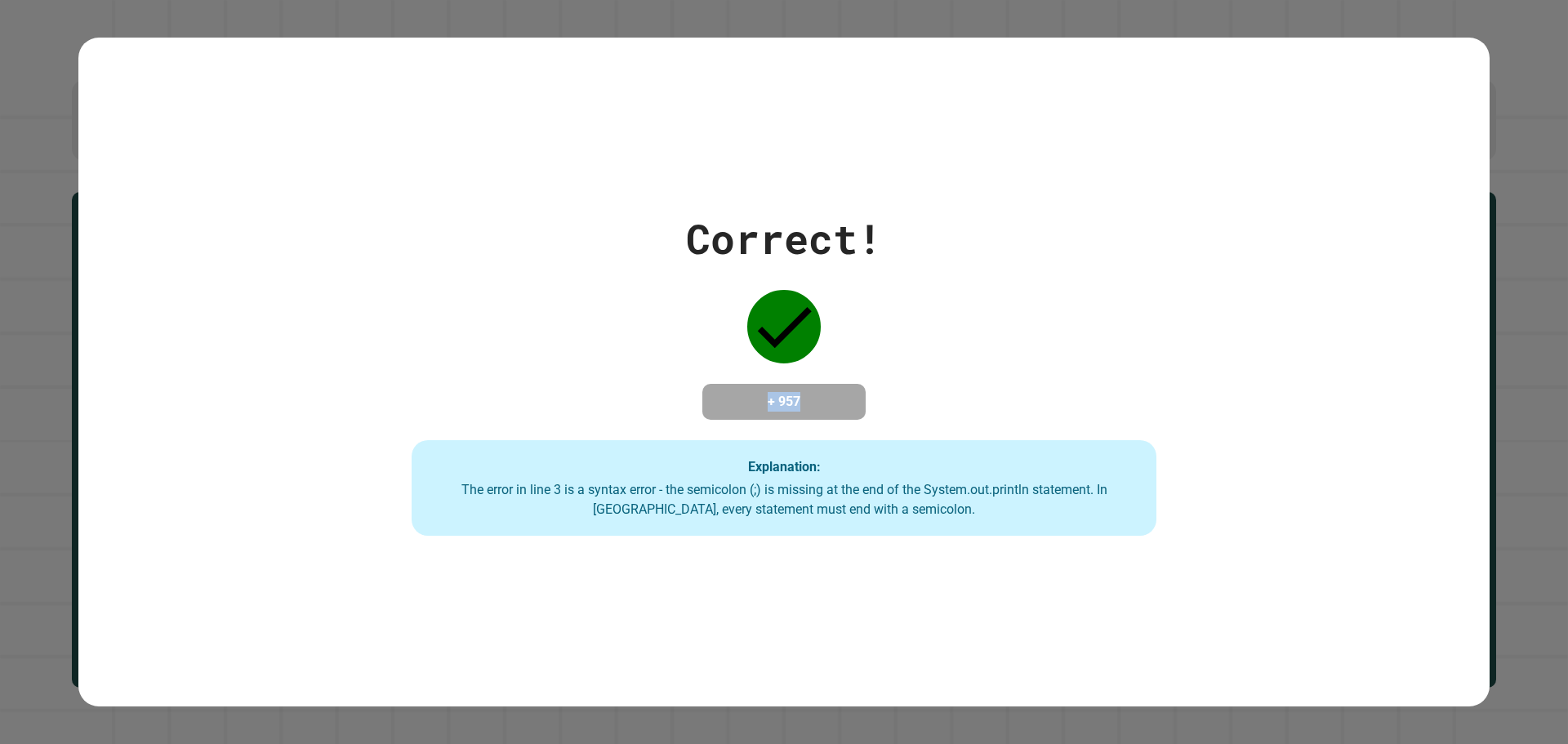
drag, startPoint x: 864, startPoint y: 419, endPoint x: 713, endPoint y: 305, distance: 189.2
click at [713, 305] on div "Correct! + 957 Explanation: The error in line 3 is a syntax error - the semicol…" at bounding box center [784, 372] width 1064 height 328
click at [709, 288] on div "Correct! + 957 Explanation: The error in line 3 is a syntax error - the semicol…" at bounding box center [784, 372] width 1064 height 328
drag, startPoint x: 862, startPoint y: 430, endPoint x: 682, endPoint y: 371, distance: 189.4
click at [682, 371] on div "Correct! + 957 Explanation: The error in line 3 is a syntax error - the semicol…" at bounding box center [784, 372] width 1064 height 328
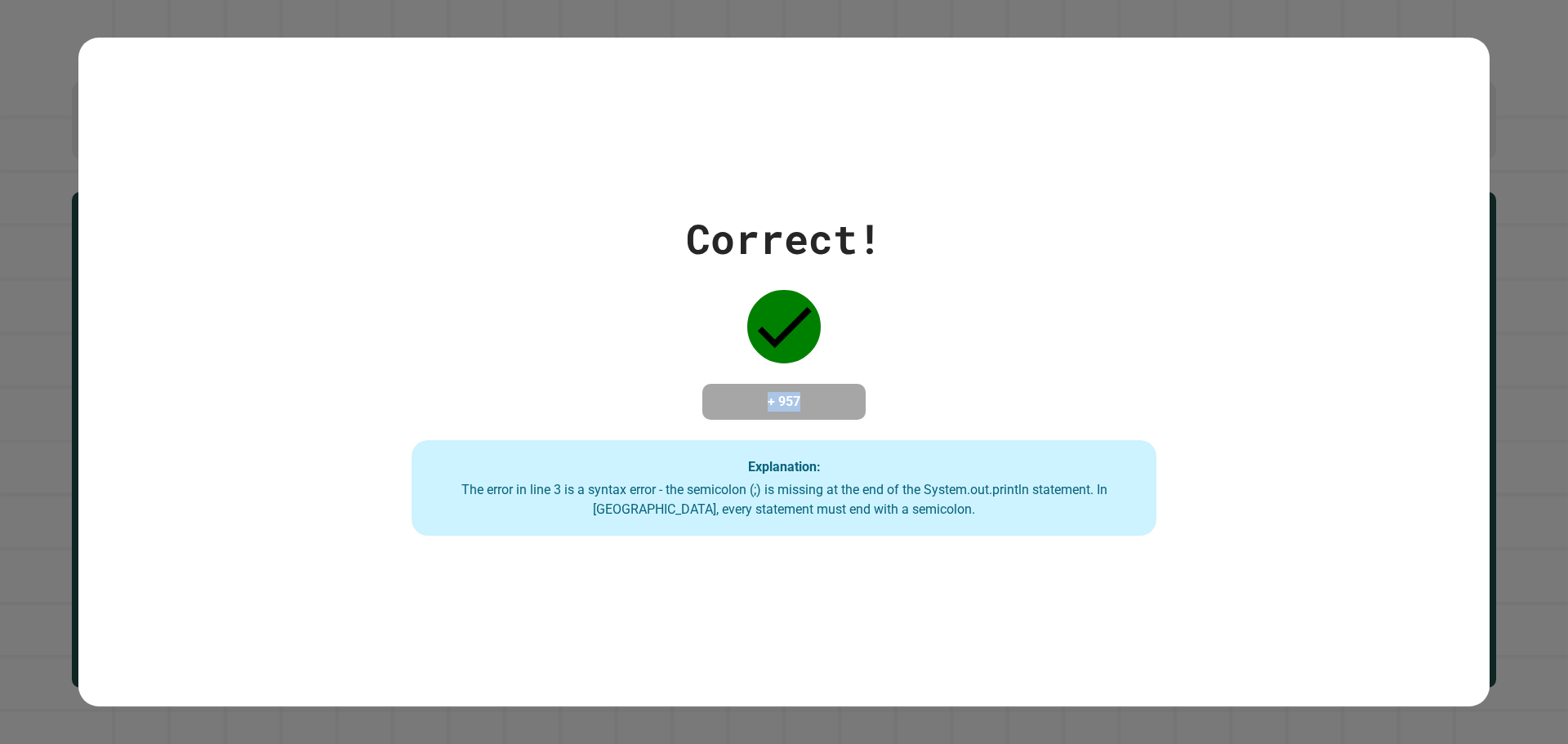
click at [743, 384] on div "+ 957" at bounding box center [784, 402] width 164 height 36
click at [775, 392] on h4 "+ 957" at bounding box center [784, 402] width 130 height 20
drag, startPoint x: 828, startPoint y: 399, endPoint x: 620, endPoint y: 349, distance: 213.9
click at [626, 350] on div "Correct! + 957 Explanation: The error in line 3 is a syntax error - the semicol…" at bounding box center [784, 372] width 1064 height 328
click at [689, 363] on div "Correct! + 957 Explanation: The error in line 3 is a syntax error - the semicol…" at bounding box center [784, 372] width 1064 height 328
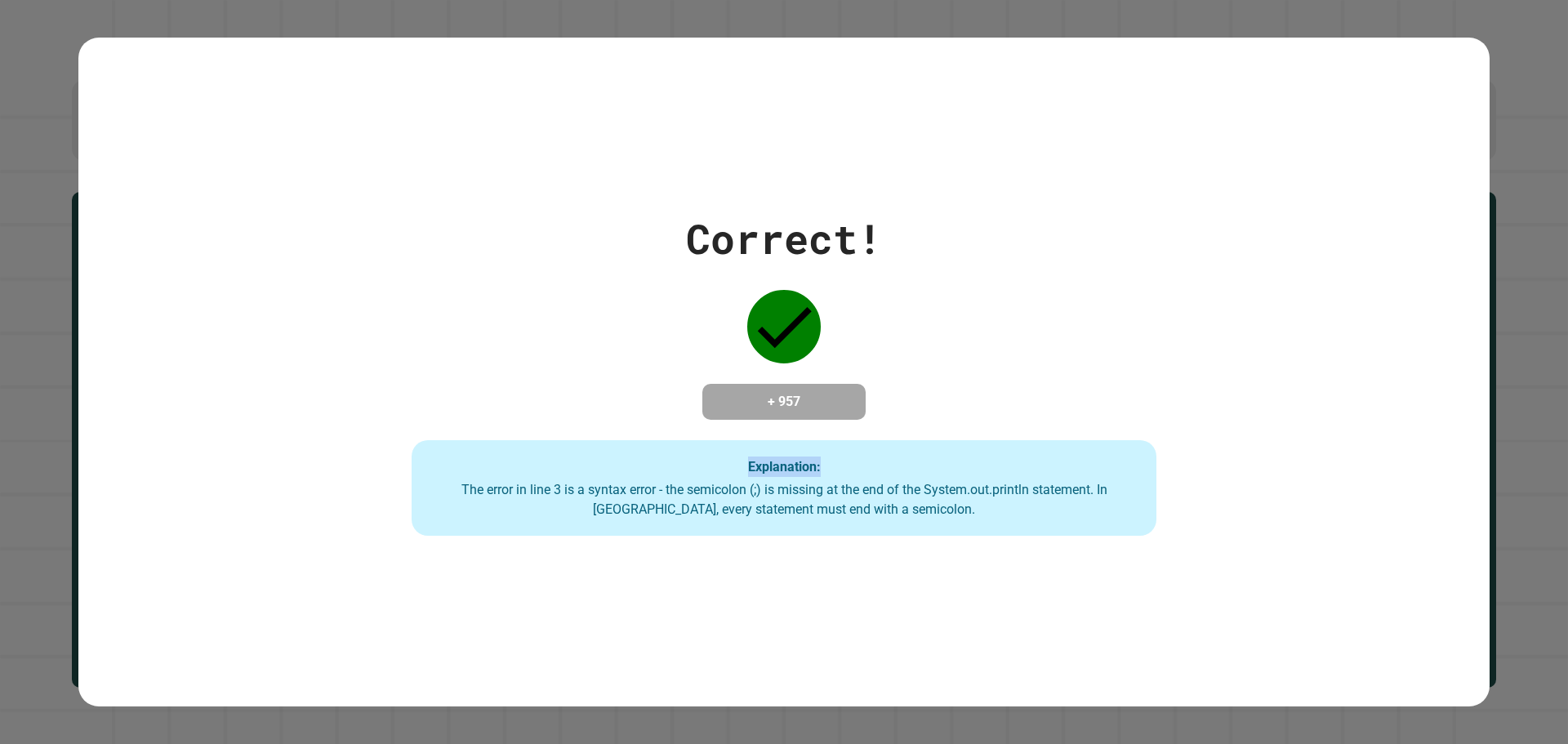
drag, startPoint x: 920, startPoint y: 445, endPoint x: 599, endPoint y: 372, distance: 329.2
click at [599, 372] on div "Correct! + 957 Explanation: The error in line 3 is a syntax error - the semicol…" at bounding box center [784, 372] width 1064 height 328
click at [746, 384] on div "+ 957" at bounding box center [784, 402] width 164 height 36
drag, startPoint x: 865, startPoint y: 404, endPoint x: 684, endPoint y: 405, distance: 181.0
click at [690, 406] on div "Correct! + 957 Explanation: The error in line 3 is a syntax error - the semicol…" at bounding box center [784, 372] width 1064 height 328
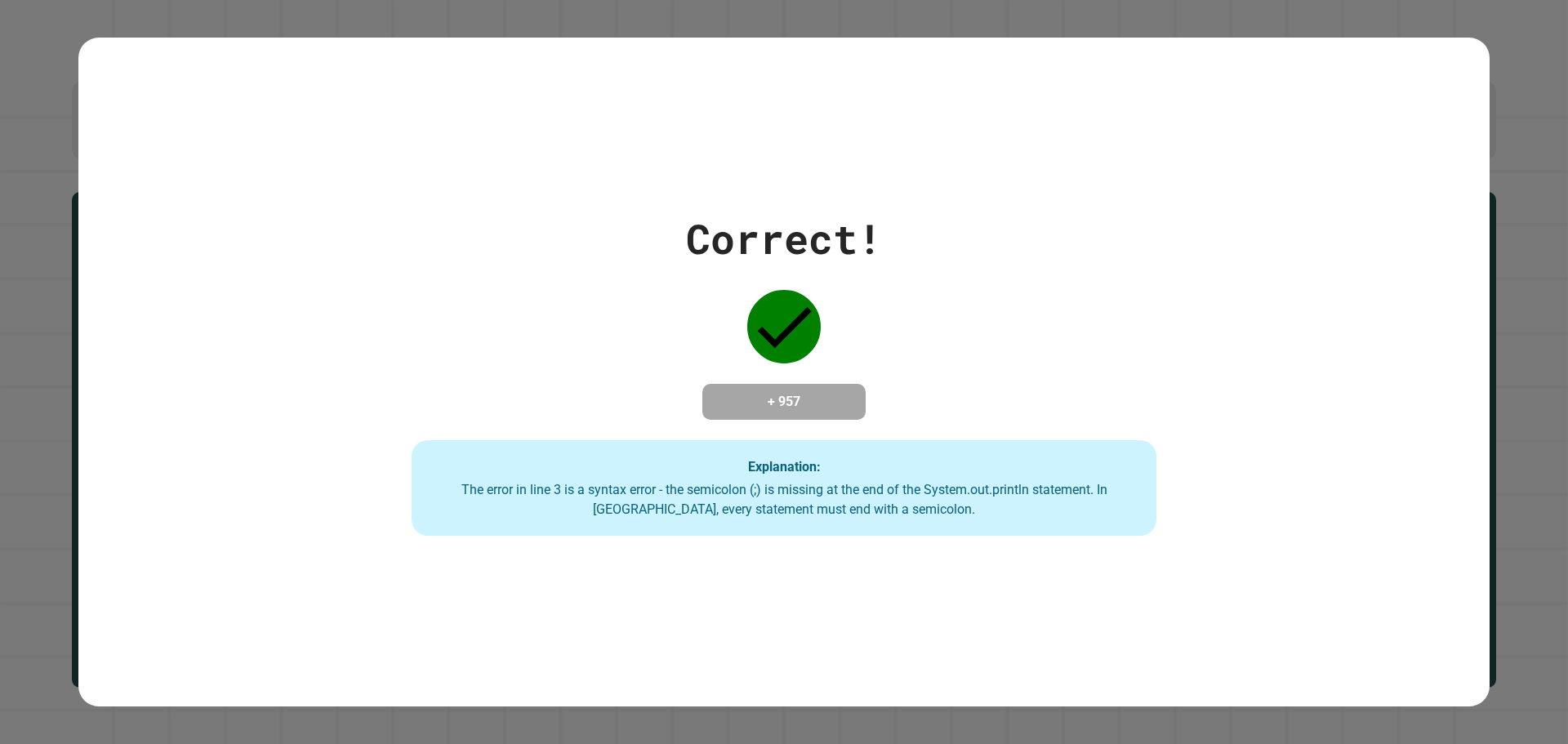
click at [620, 403] on div "Correct! + 957 Explanation: The error in line 3 is a syntax error - the semicol…" at bounding box center [784, 372] width 1064 height 328
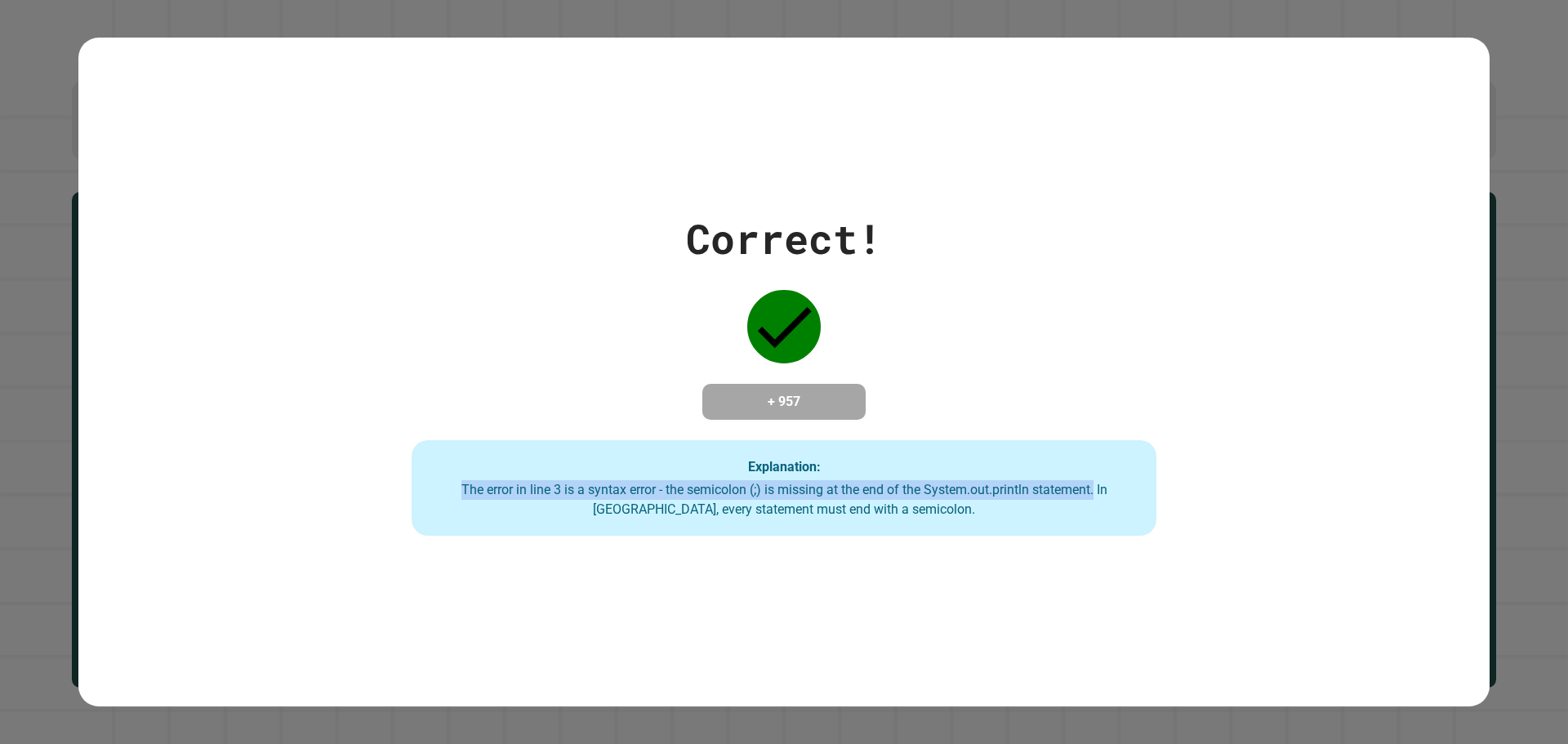
drag, startPoint x: 1157, startPoint y: 480, endPoint x: 939, endPoint y: 377, distance: 241.1
click at [939, 377] on div "Correct! + 957 Explanation: The error in line 3 is a syntax error - the semicol…" at bounding box center [784, 372] width 1064 height 328
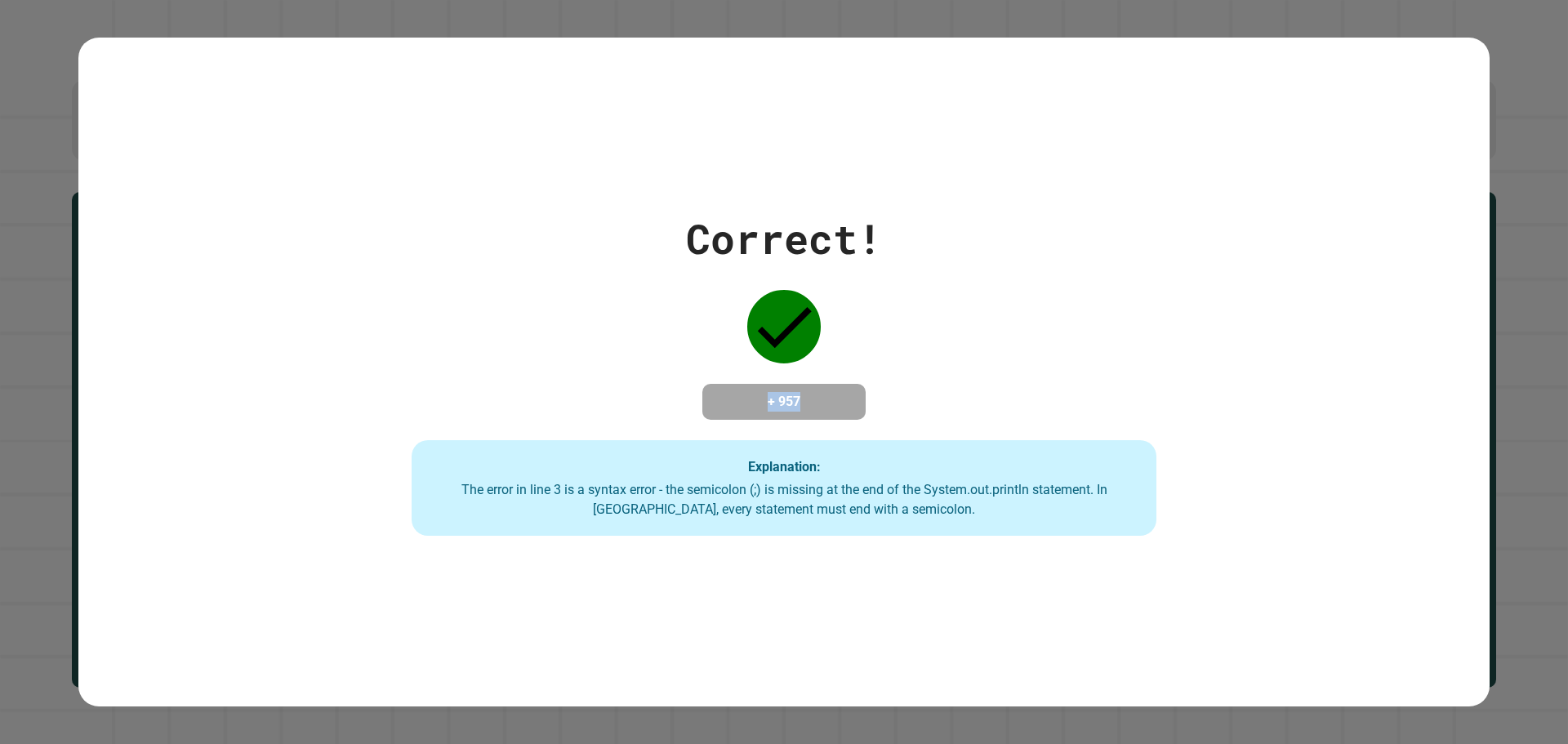
drag, startPoint x: 870, startPoint y: 376, endPoint x: 704, endPoint y: 301, distance: 182.2
click at [704, 302] on div "Correct! + 957 Explanation: The error in line 3 is a syntax error - the semicol…" at bounding box center [784, 372] width 1064 height 328
click at [882, 350] on div "Correct! + 957 Explanation: The error in line 3 is a syntax error - the semicol…" at bounding box center [784, 372] width 1064 height 328
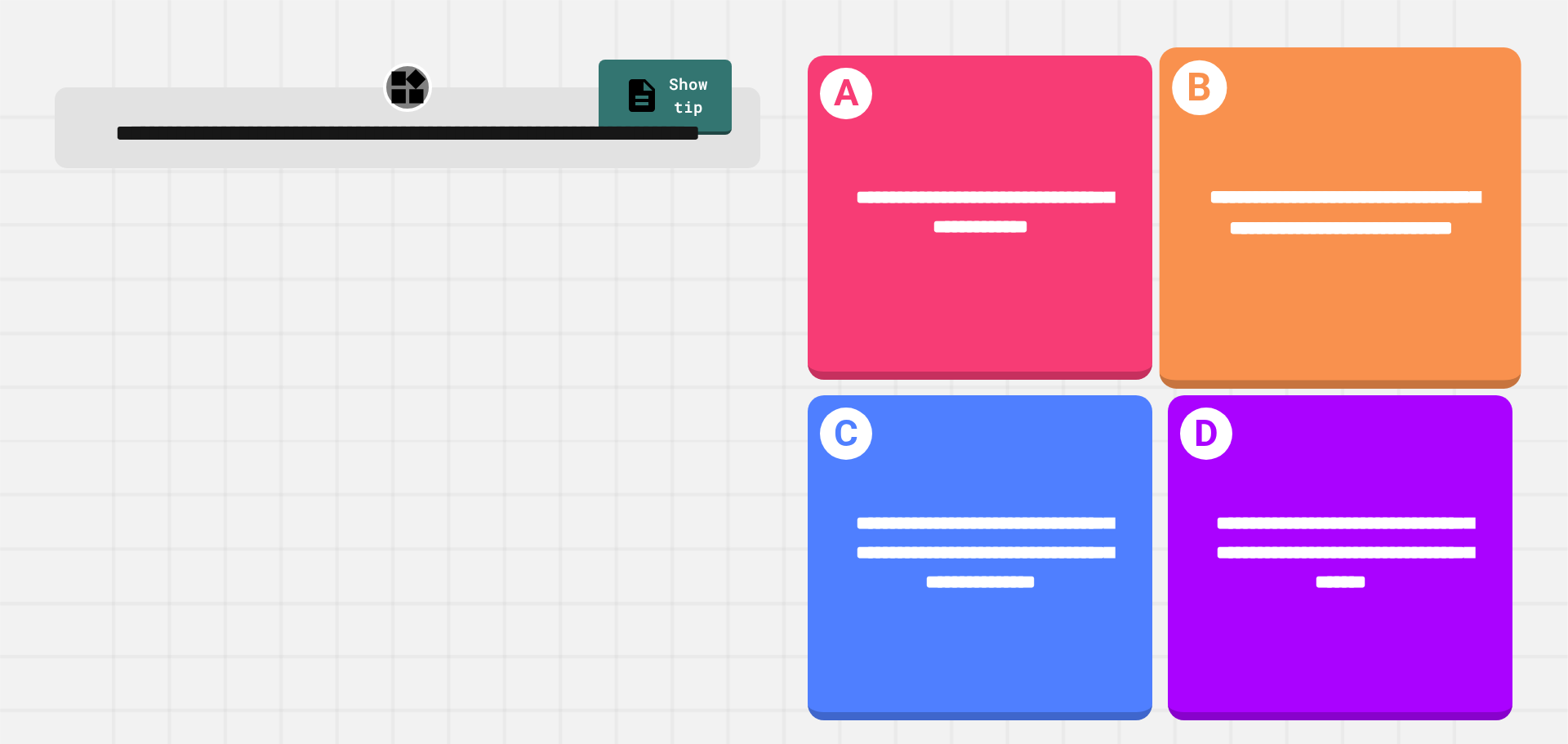
click at [1369, 200] on span "**********" at bounding box center [1345, 212] width 271 height 50
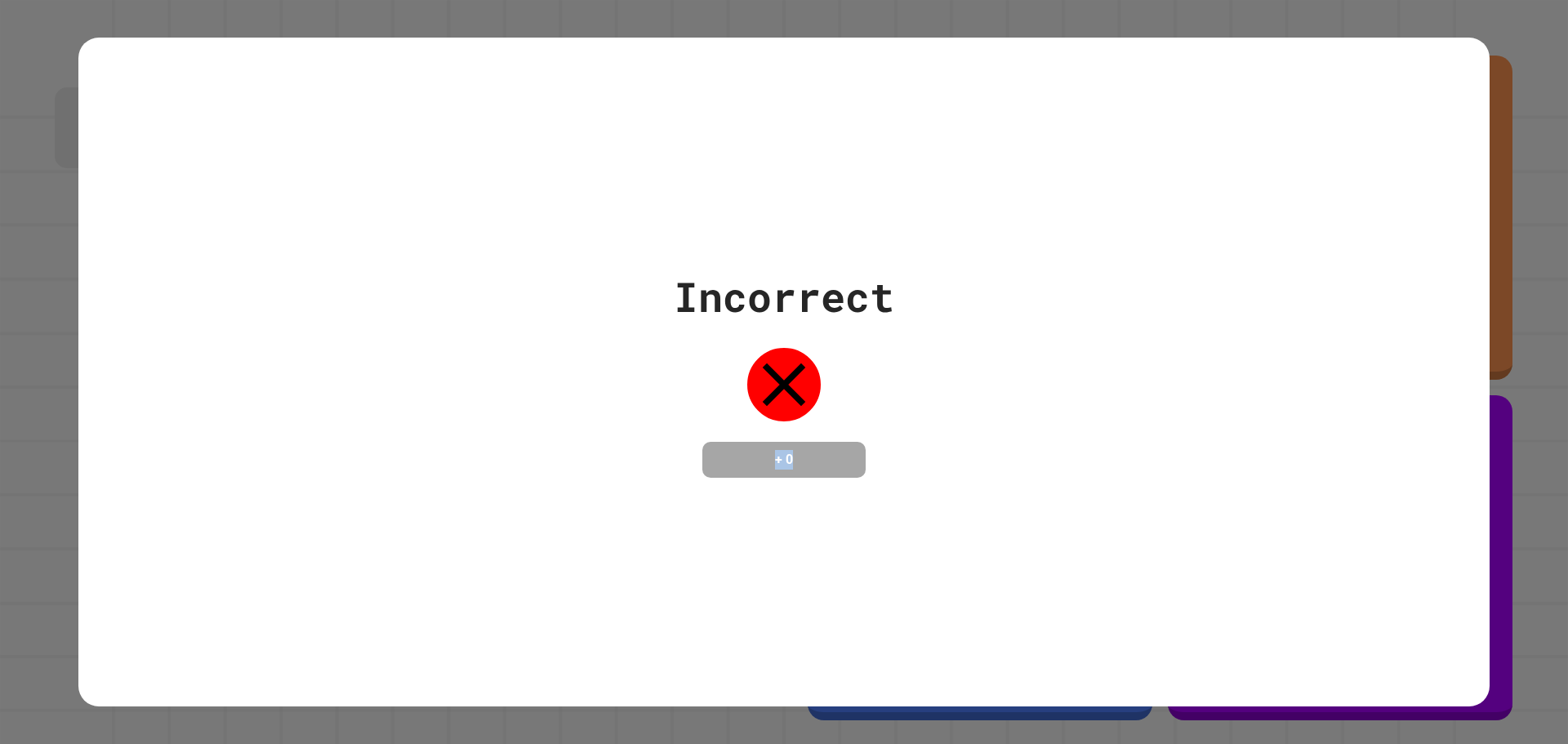
drag, startPoint x: 887, startPoint y: 480, endPoint x: 743, endPoint y: 426, distance: 153.8
click at [750, 426] on div "Incorrect + 0" at bounding box center [784, 372] width 1411 height 669
click at [821, 457] on h4 "+ 0" at bounding box center [784, 460] width 130 height 20
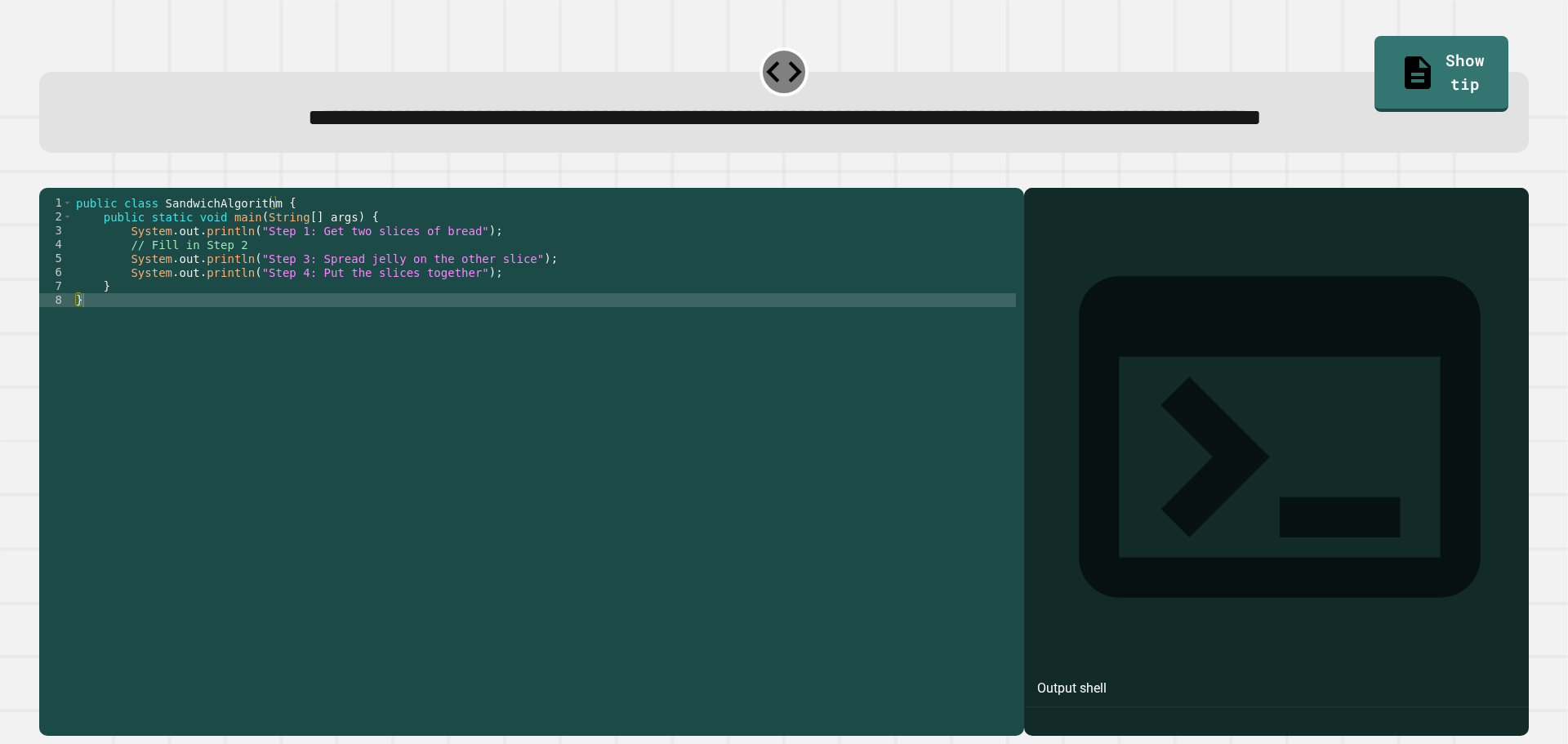
click at [553, 329] on div "public class SandwichAlgorithm { public static void main ( String [ ] args ) { …" at bounding box center [544, 425] width 944 height 458
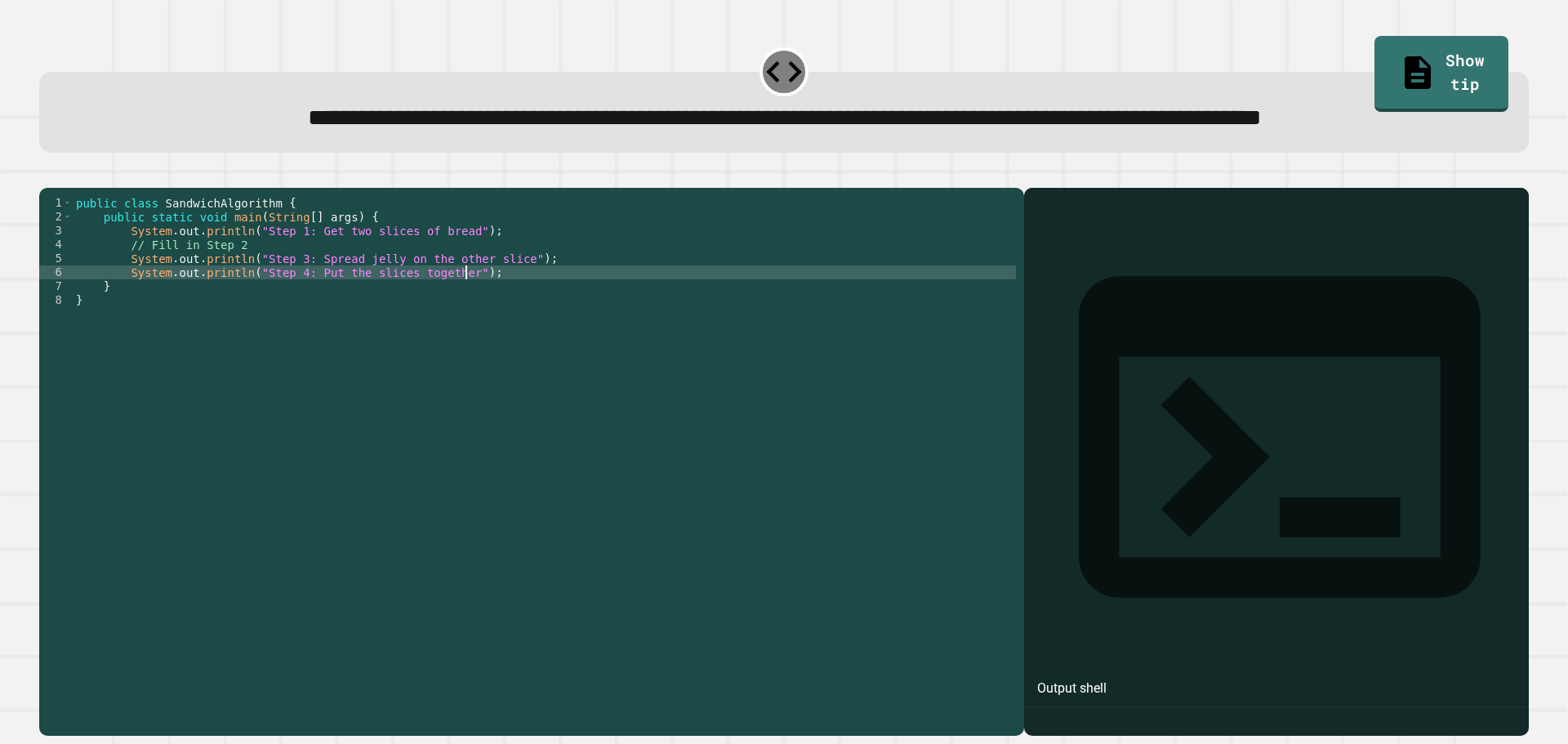
click at [323, 306] on div "public class SandwichAlgorithm { public static void main ( String [ ] args ) { …" at bounding box center [544, 425] width 944 height 458
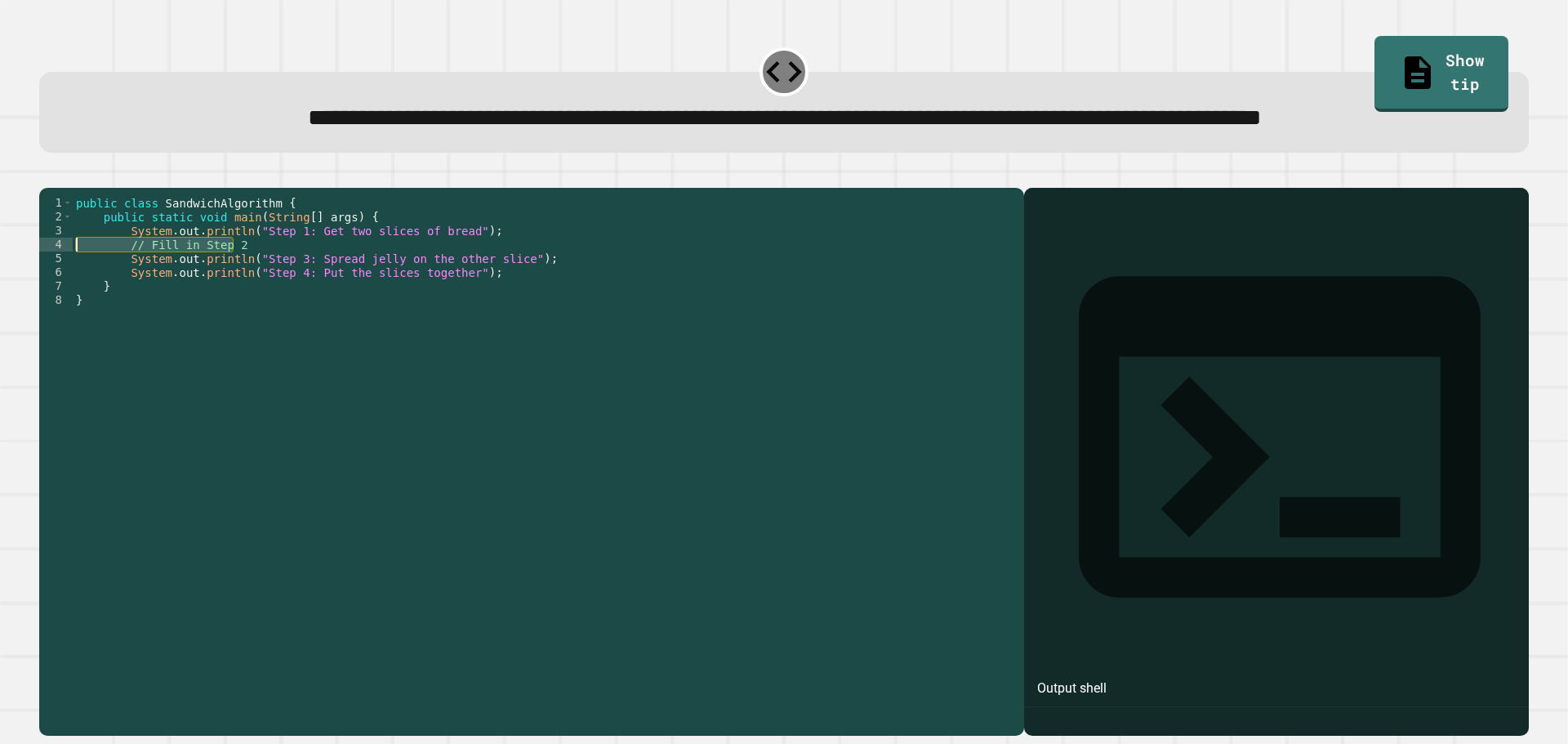
drag, startPoint x: 323, startPoint y: 306, endPoint x: 130, endPoint y: 307, distance: 193.0
click at [130, 307] on div "public class SandwichAlgorithm { public static void main ( String [ ] args ) { …" at bounding box center [544, 425] width 944 height 458
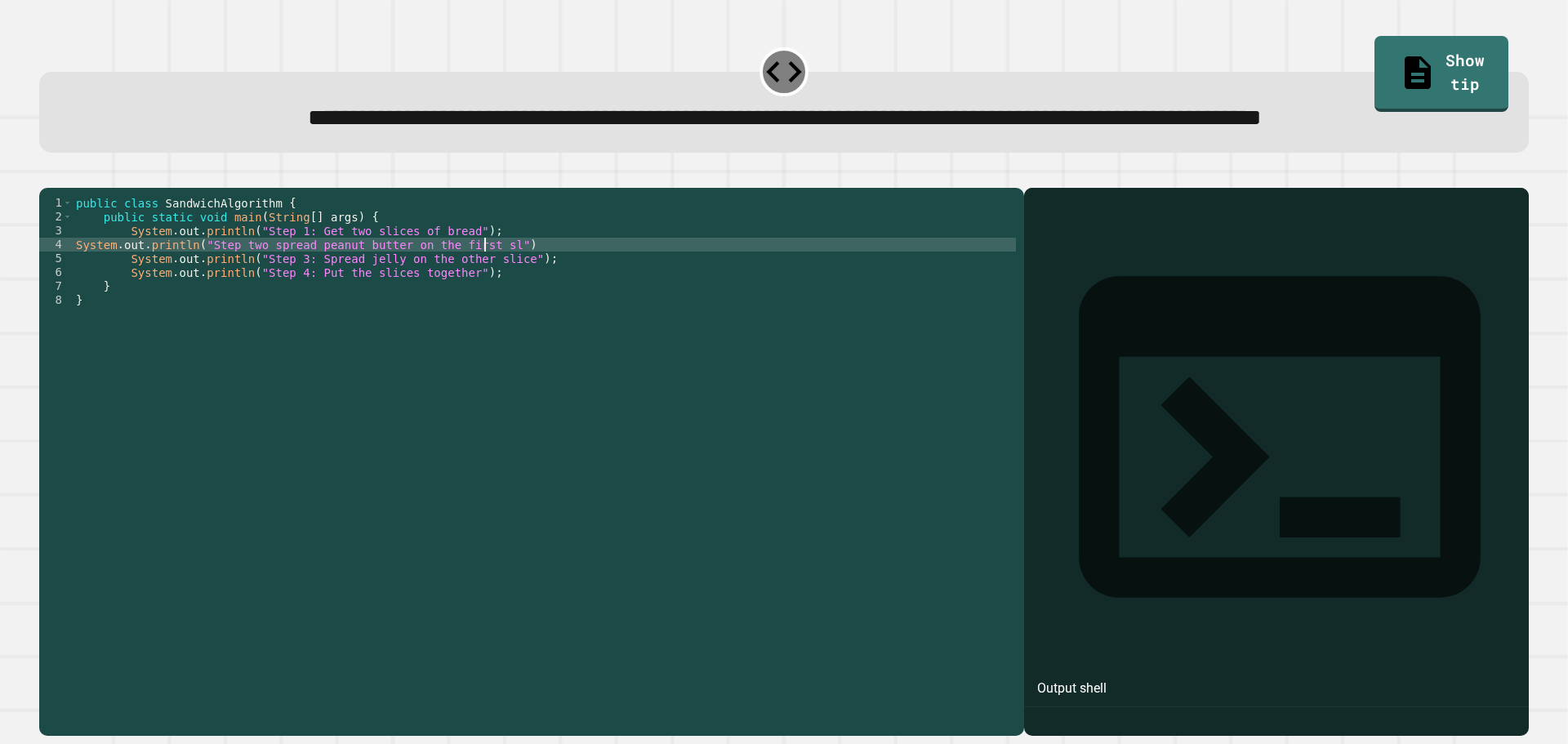
scroll to position [0, 30]
click at [73, 306] on div "**********" at bounding box center [528, 411] width 977 height 430
click at [73, 306] on div "public class SandwichAlgorithm { public static void main ( String [ ] args ) { …" at bounding box center [544, 425] width 944 height 458
click at [439, 331] on div "public class SandwichAlgorithm { public static void main ( String [ ] args ) { …" at bounding box center [544, 425] width 944 height 458
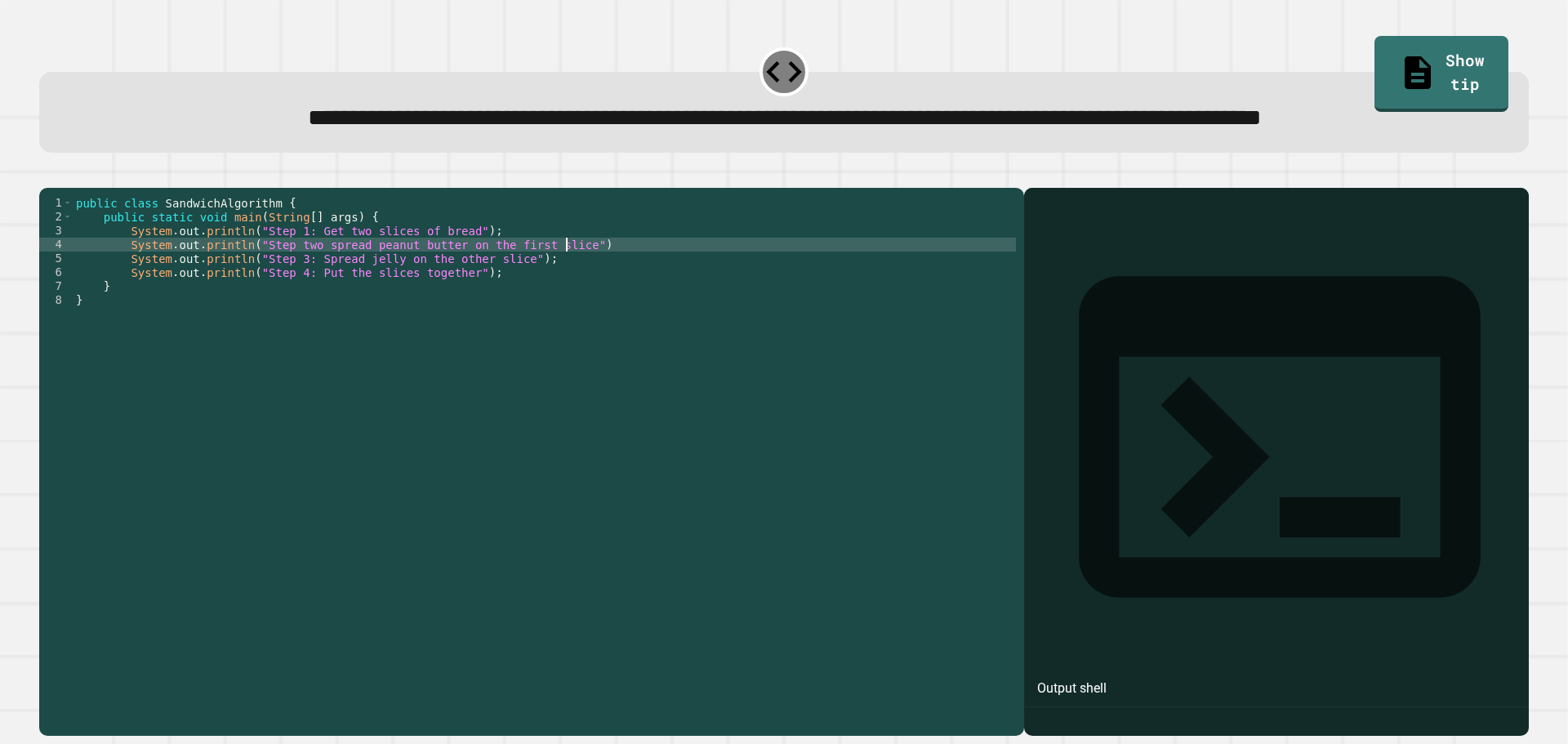
click at [569, 306] on div "public class SandwichAlgorithm { public static void main ( String [ ] args ) { …" at bounding box center [544, 425] width 944 height 458
click at [447, 289] on div "public class SandwichAlgorithm { public static void main ( String [ ] args ) { …" at bounding box center [544, 425] width 944 height 458
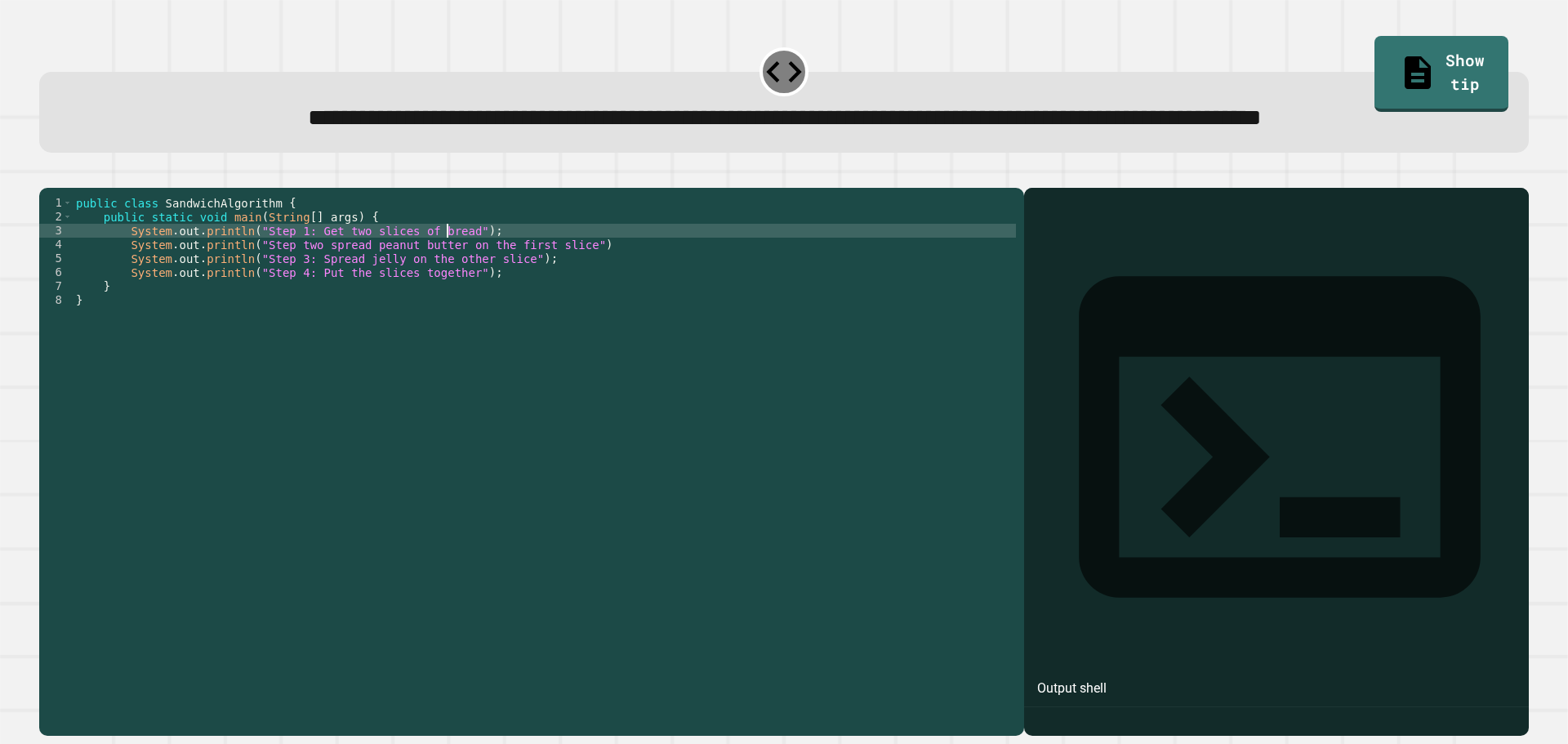
click at [421, 301] on div "public class SandwichAlgorithm { public static void main ( String [ ] args ) { …" at bounding box center [544, 425] width 944 height 458
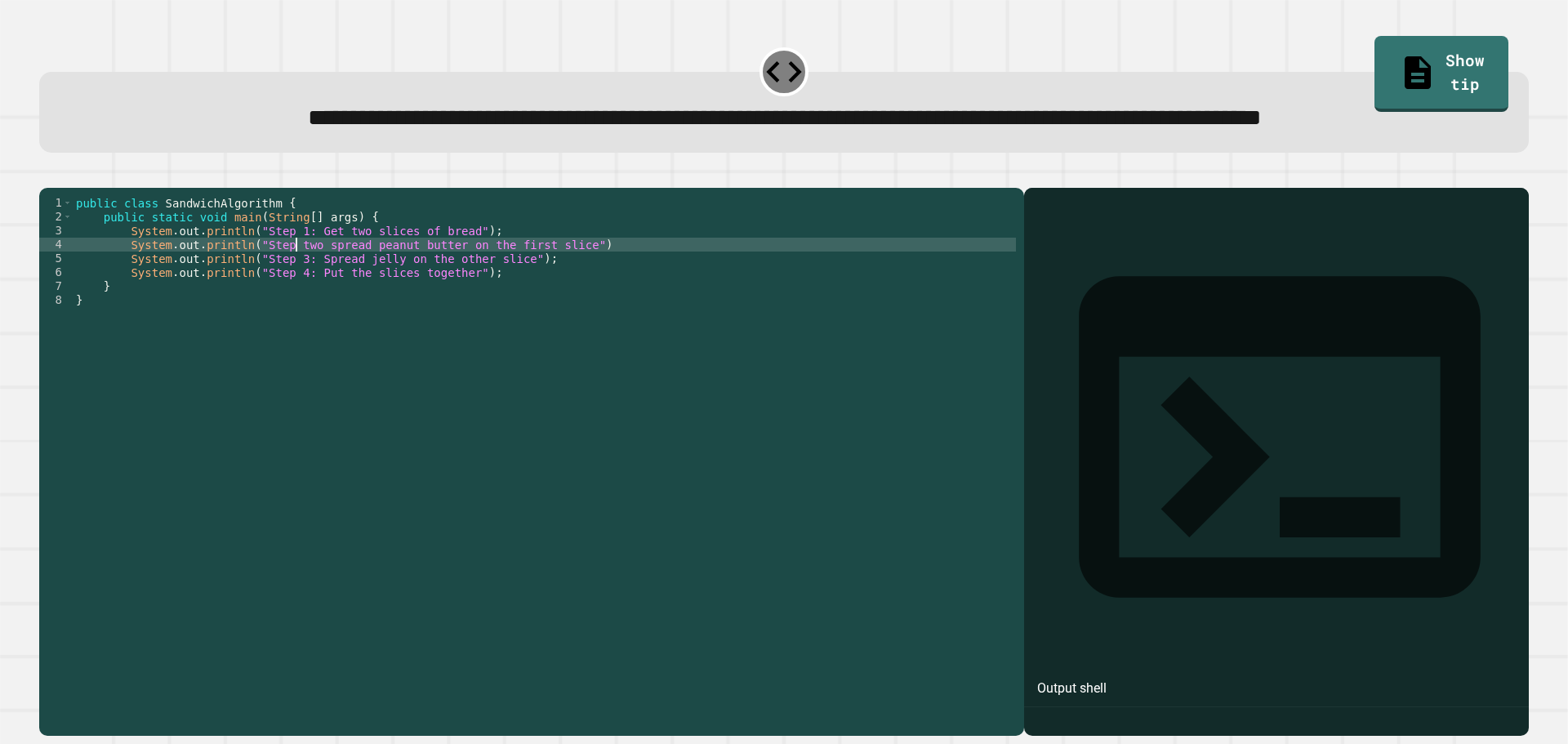
click at [294, 305] on div "public class SandwichAlgorithm { public static void main ( String [ ] args ) { …" at bounding box center [544, 425] width 944 height 458
click at [48, 175] on button "button" at bounding box center [48, 175] width 0 height 0
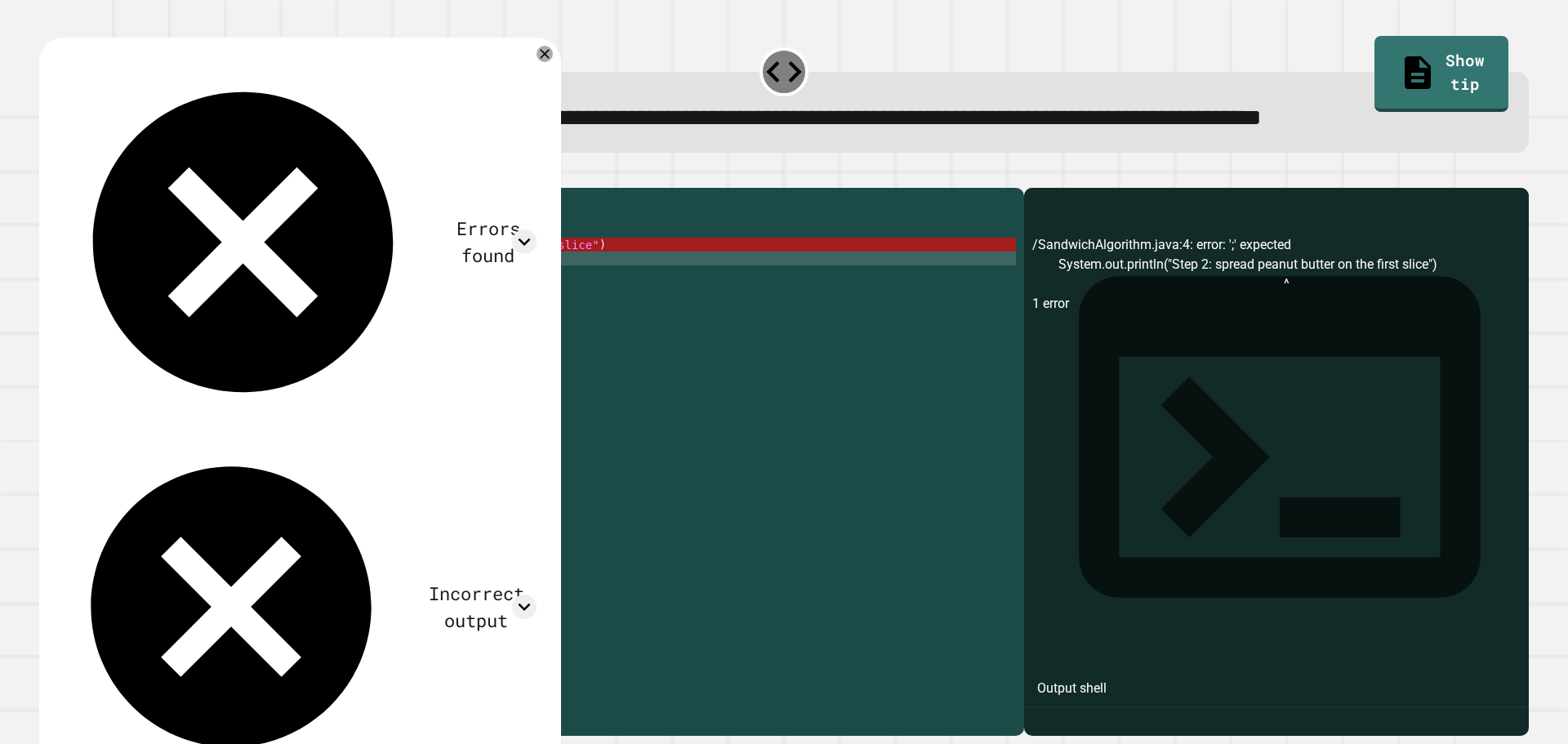
click at [488, 327] on div "public class SandwichAlgorithm { public static void main ( String [ ] args ) { …" at bounding box center [544, 425] width 944 height 458
click at [359, 319] on div "public class SandwichAlgorithm { public static void main ( String [ ] args ) { …" at bounding box center [544, 425] width 944 height 458
click at [235, 309] on div "public class SandwichAlgorithm { public static void main ( String [ ] args ) { …" at bounding box center [544, 425] width 944 height 458
click at [465, 316] on div "public class SandwichAlgorithm { public static void main ( String [ ] args ) { …" at bounding box center [544, 425] width 944 height 458
click at [605, 309] on div "public class SandwichAlgorithm { public static void main ( String [ ] args ) { …" at bounding box center [544, 425] width 944 height 458
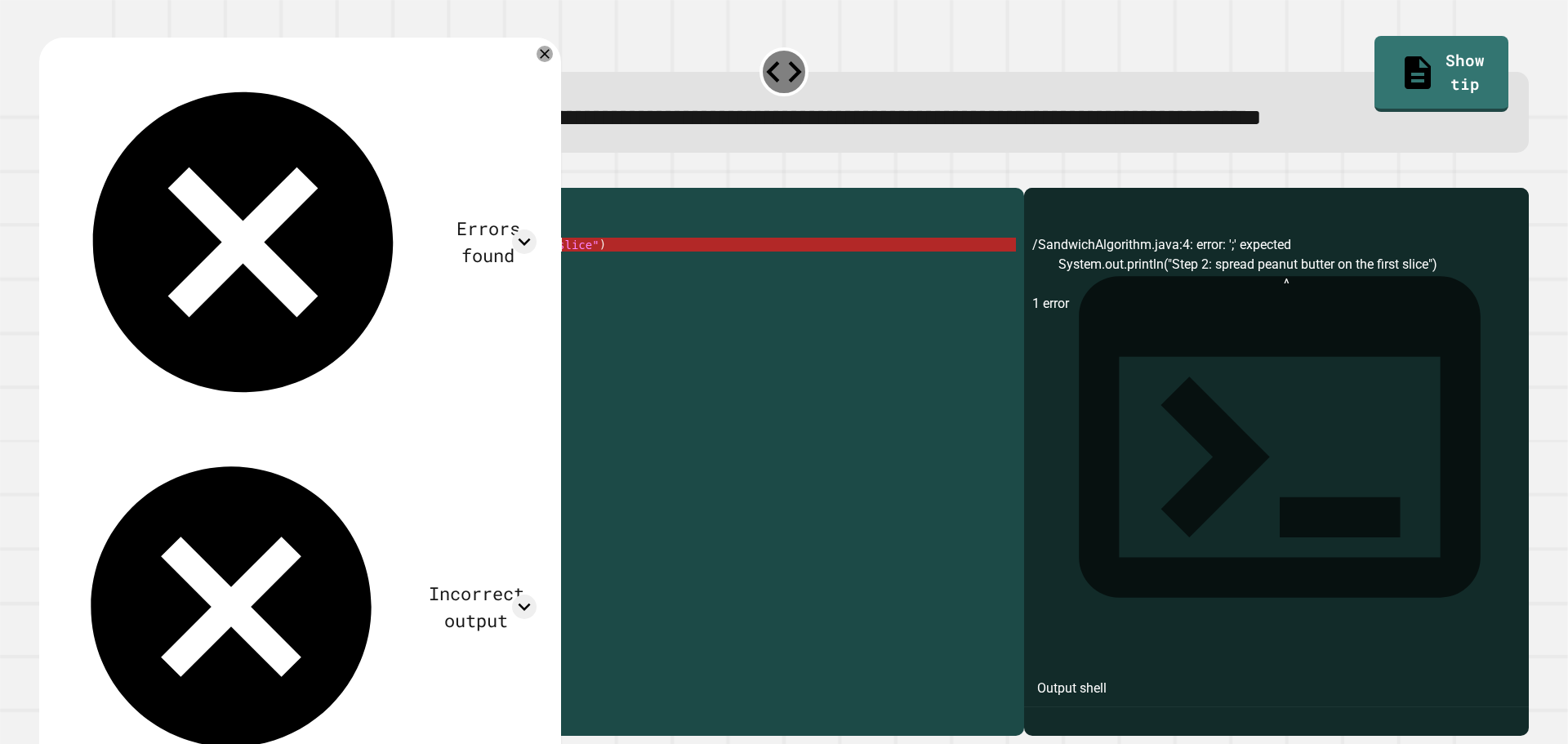
scroll to position [0, 33]
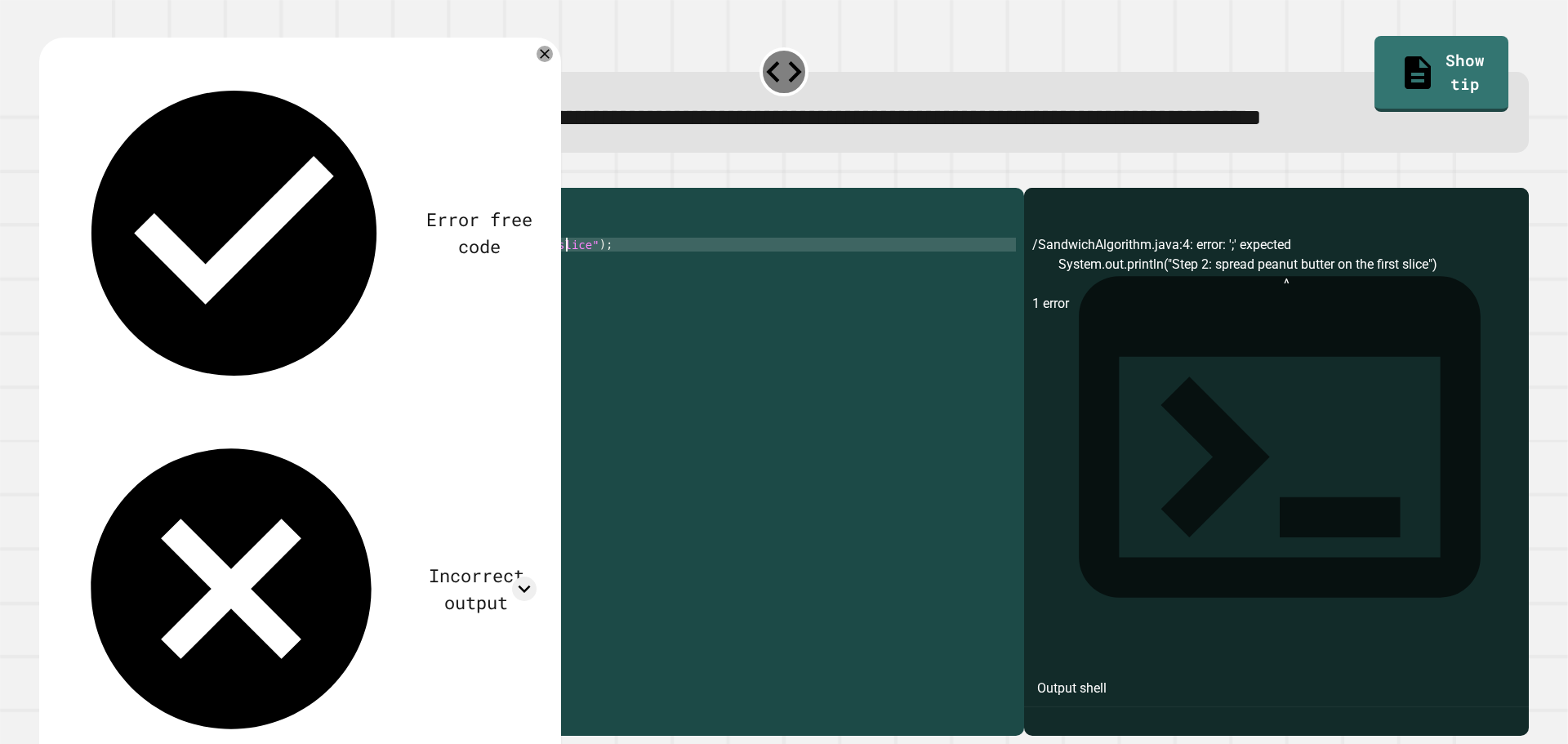
click at [48, 175] on icon "button" at bounding box center [48, 175] width 0 height 0
click at [304, 306] on div "public class SandwichAlgorithm { public static void main ( String [ ] args ) { …" at bounding box center [544, 425] width 944 height 458
click at [306, 309] on div "public class SandwichAlgorithm { public static void main ( String [ ] args ) { …" at bounding box center [544, 425] width 944 height 458
click at [82, 188] on div at bounding box center [784, 178] width 1490 height 20
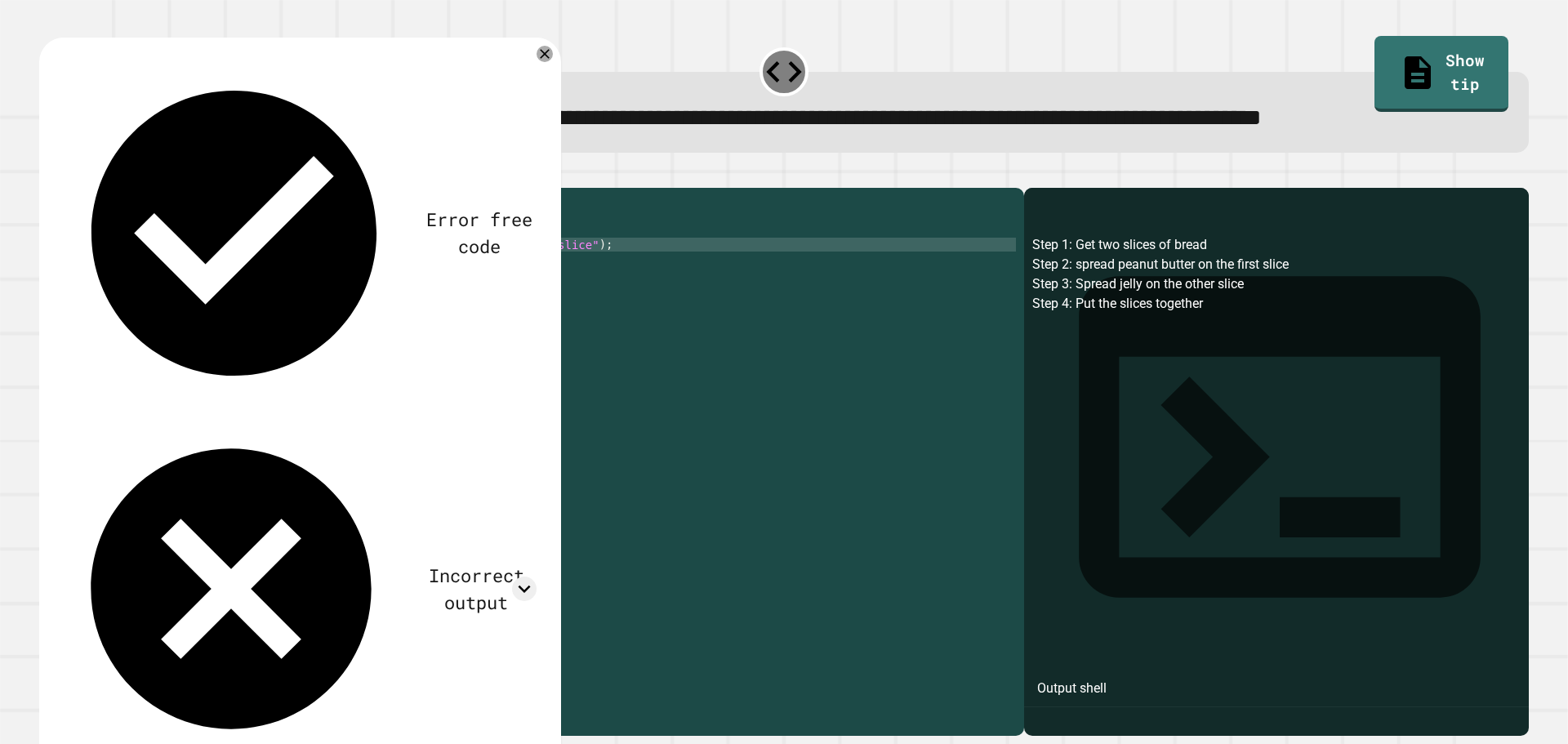
click at [48, 175] on icon "button" at bounding box center [48, 175] width 0 height 0
click at [539, 306] on div "public class SandwichAlgorithm { public static void main ( String [ ] args ) { …" at bounding box center [544, 425] width 944 height 458
click at [545, 309] on div "public class SandwichAlgorithm { public static void main ( String [ ] args ) { …" at bounding box center [544, 425] width 944 height 458
click at [235, 273] on div "public class SandwichAlgorithm { public static void main ( String [ ] args ) { …" at bounding box center [544, 425] width 944 height 458
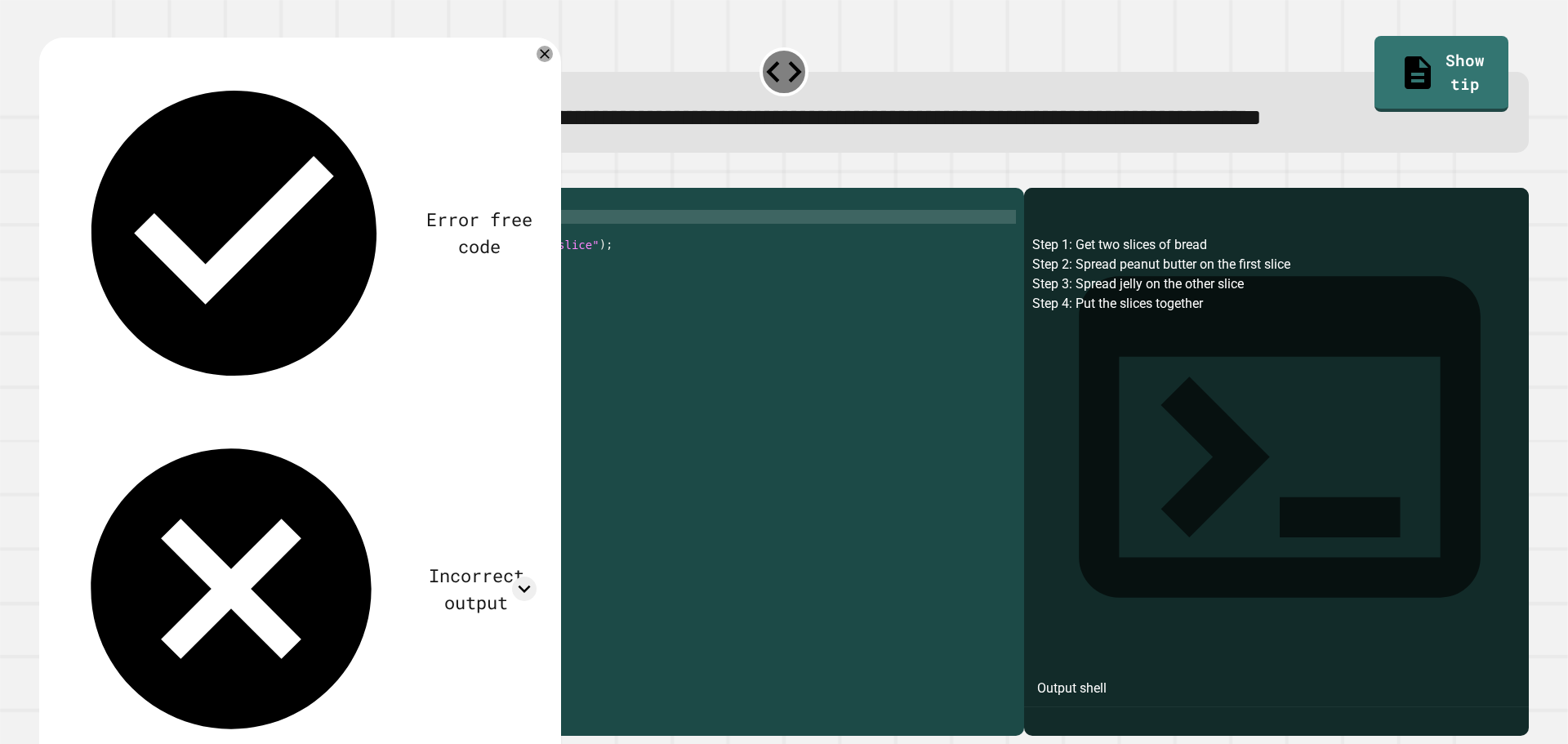
click at [296, 271] on div "public class SandwichAlgorithm { public static void main ( String [ ] args ) { …" at bounding box center [544, 425] width 944 height 458
click at [329, 288] on div "public class SandwichAlgorithm { public static void main ( String [ ] args ) { …" at bounding box center [544, 425] width 944 height 458
click at [433, 318] on div "public class SandwichAlgorithm { public static void main ( String [ ] args ) { …" at bounding box center [544, 425] width 944 height 458
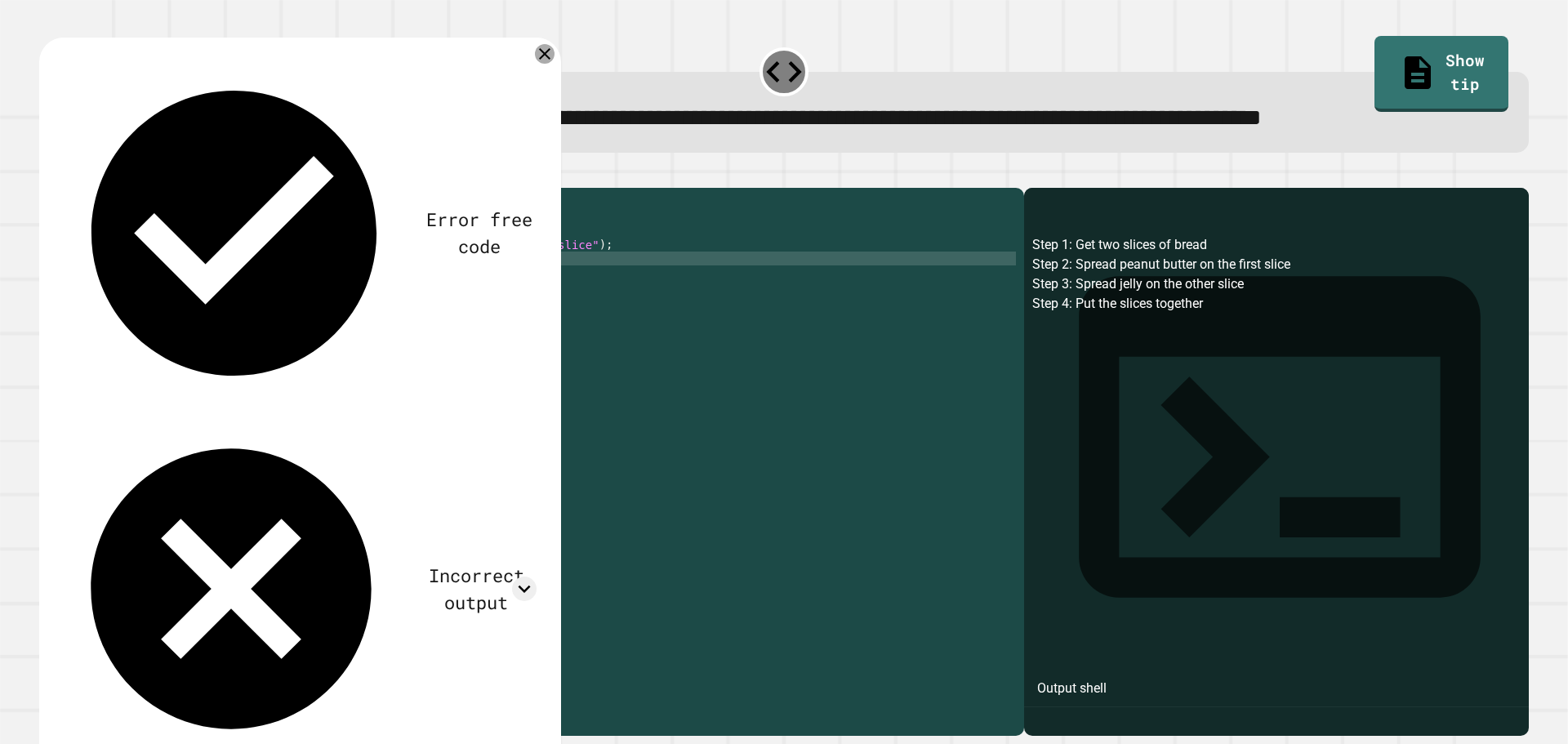
click at [542, 64] on icon at bounding box center [545, 54] width 20 height 20
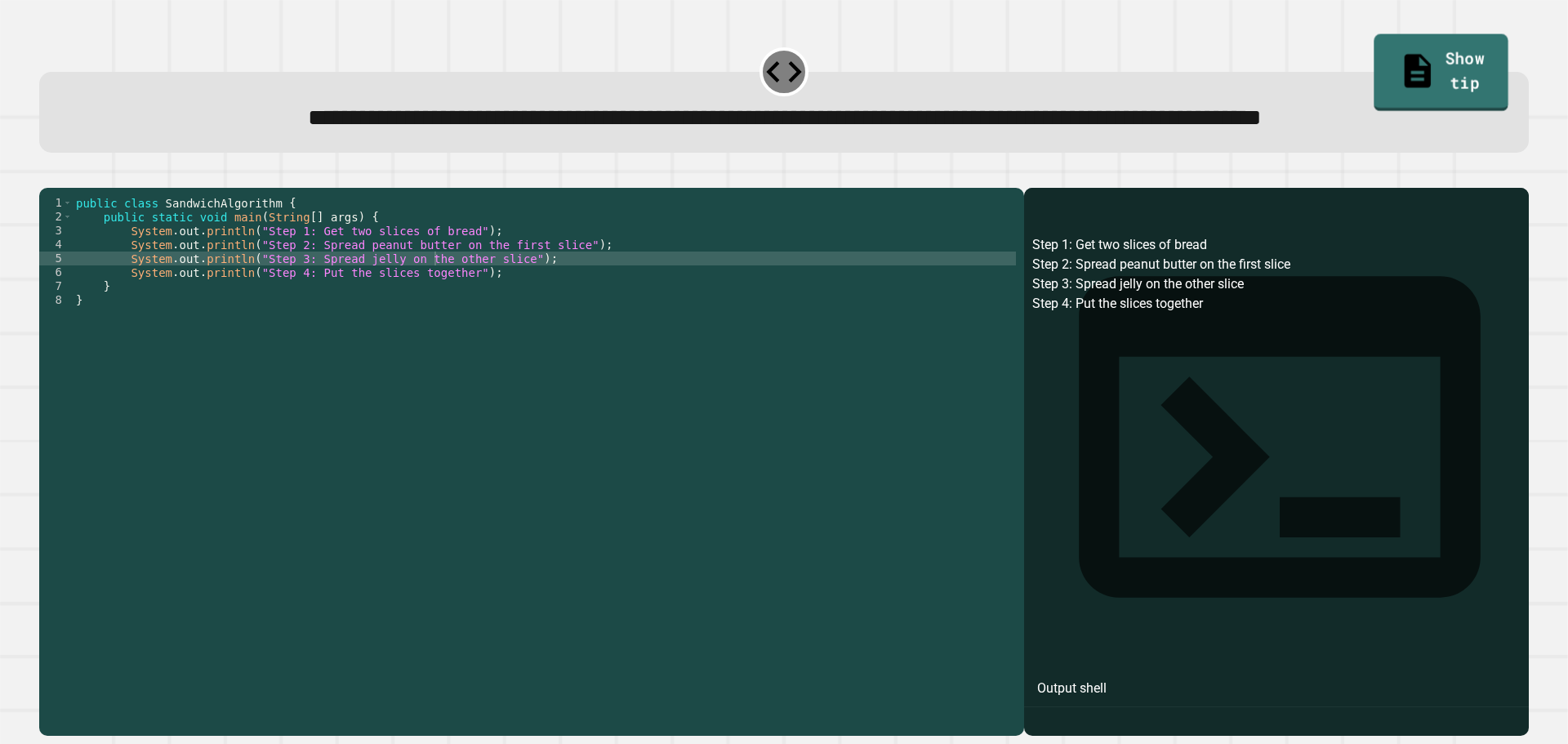
click at [1388, 73] on link "Show tip" at bounding box center [1442, 73] width 135 height 77
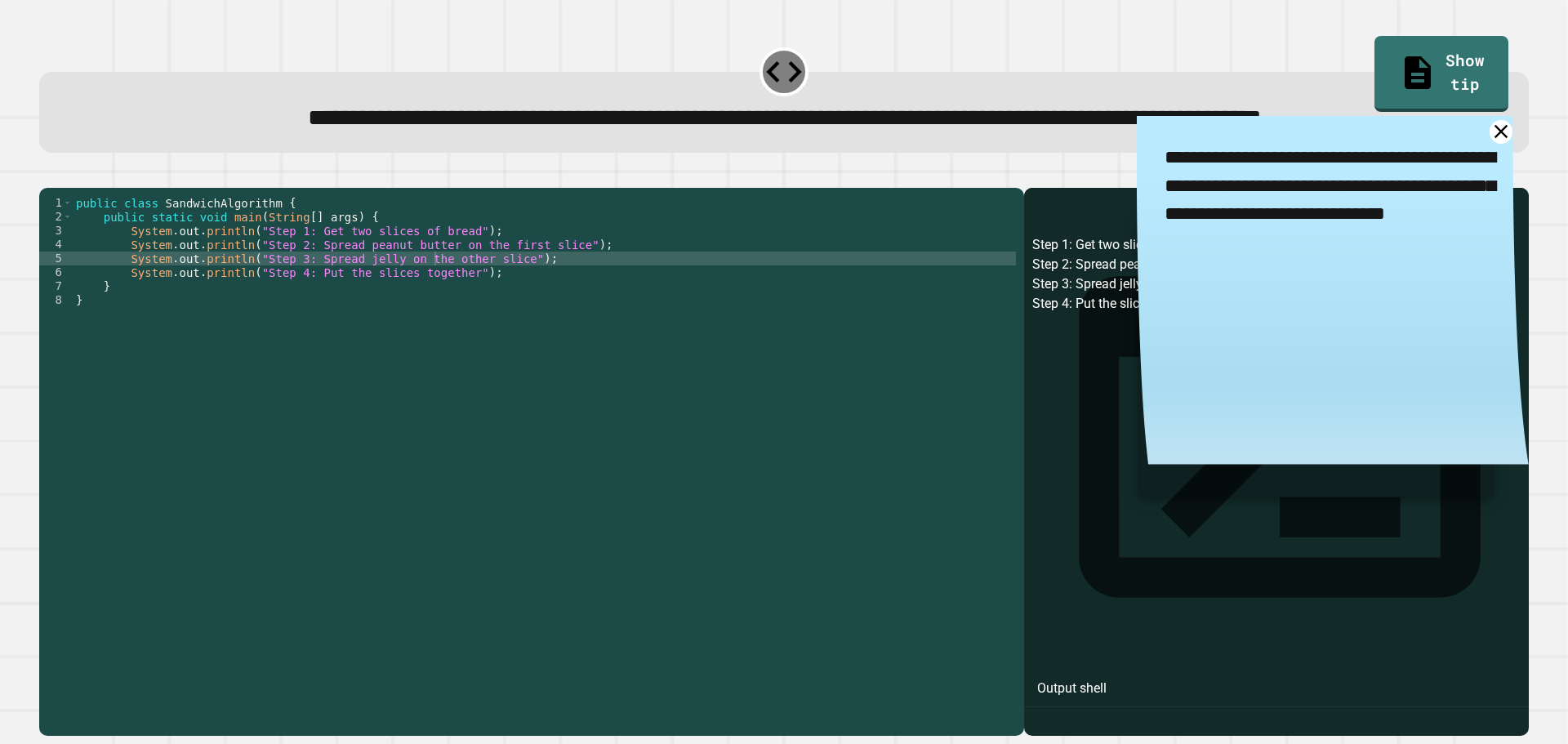
click at [554, 315] on div "public class SandwichAlgorithm { public static void main ( String [ ] args ) { …" at bounding box center [544, 425] width 944 height 458
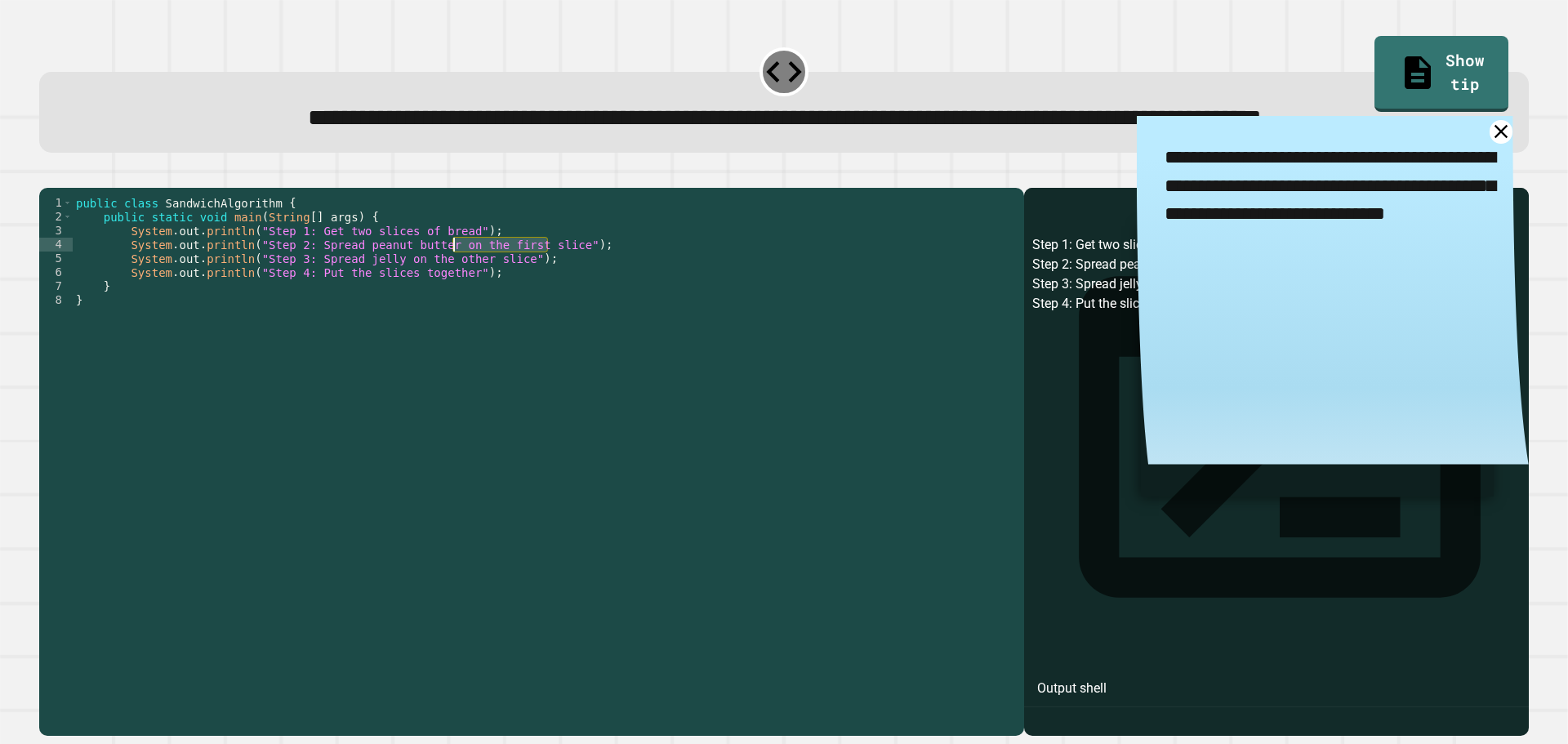
drag, startPoint x: 548, startPoint y: 306, endPoint x: 453, endPoint y: 309, distance: 95.0
click at [453, 309] on div "public class SandwichAlgorithm { public static void main ( String [ ] args ) { …" at bounding box center [544, 425] width 944 height 458
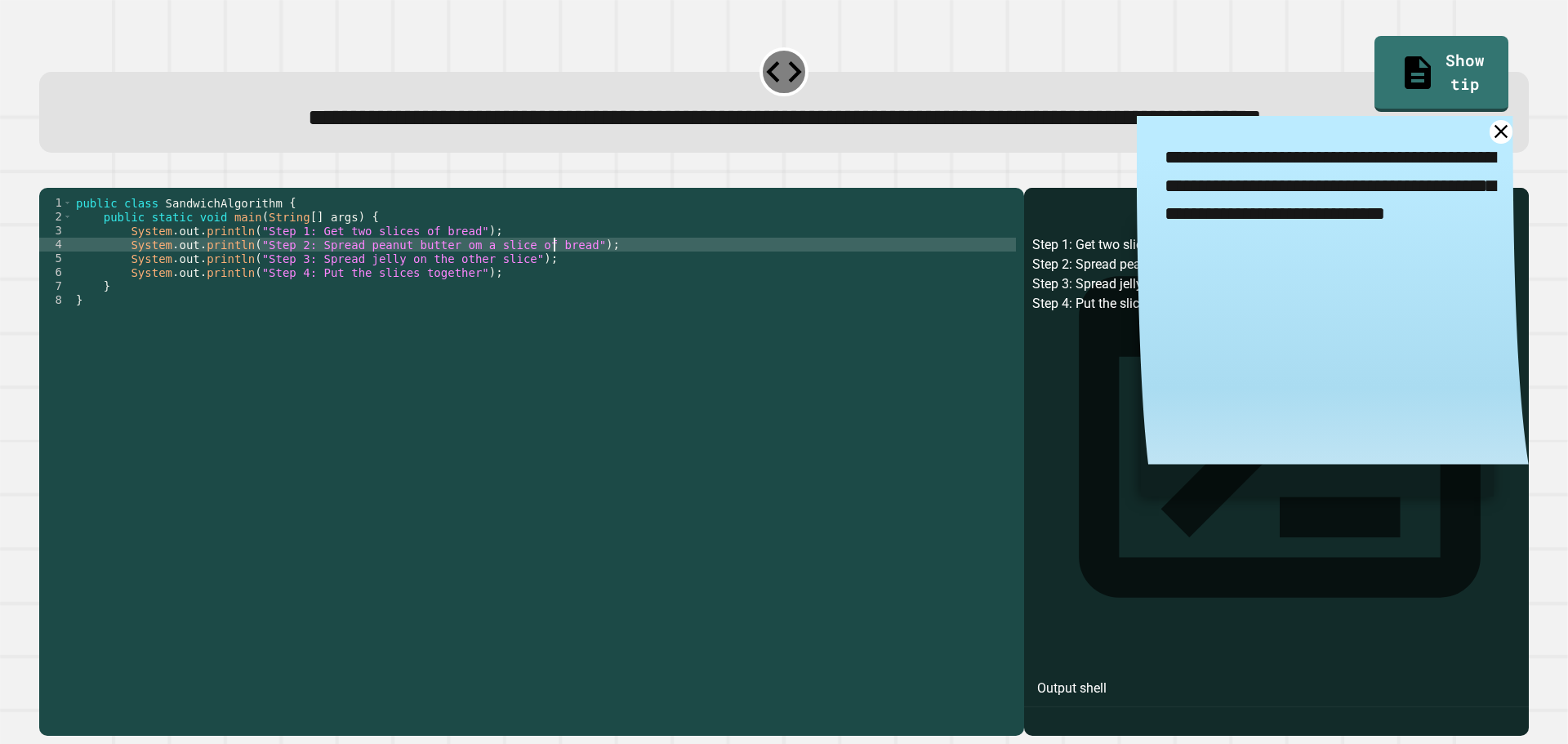
scroll to position [0, 4]
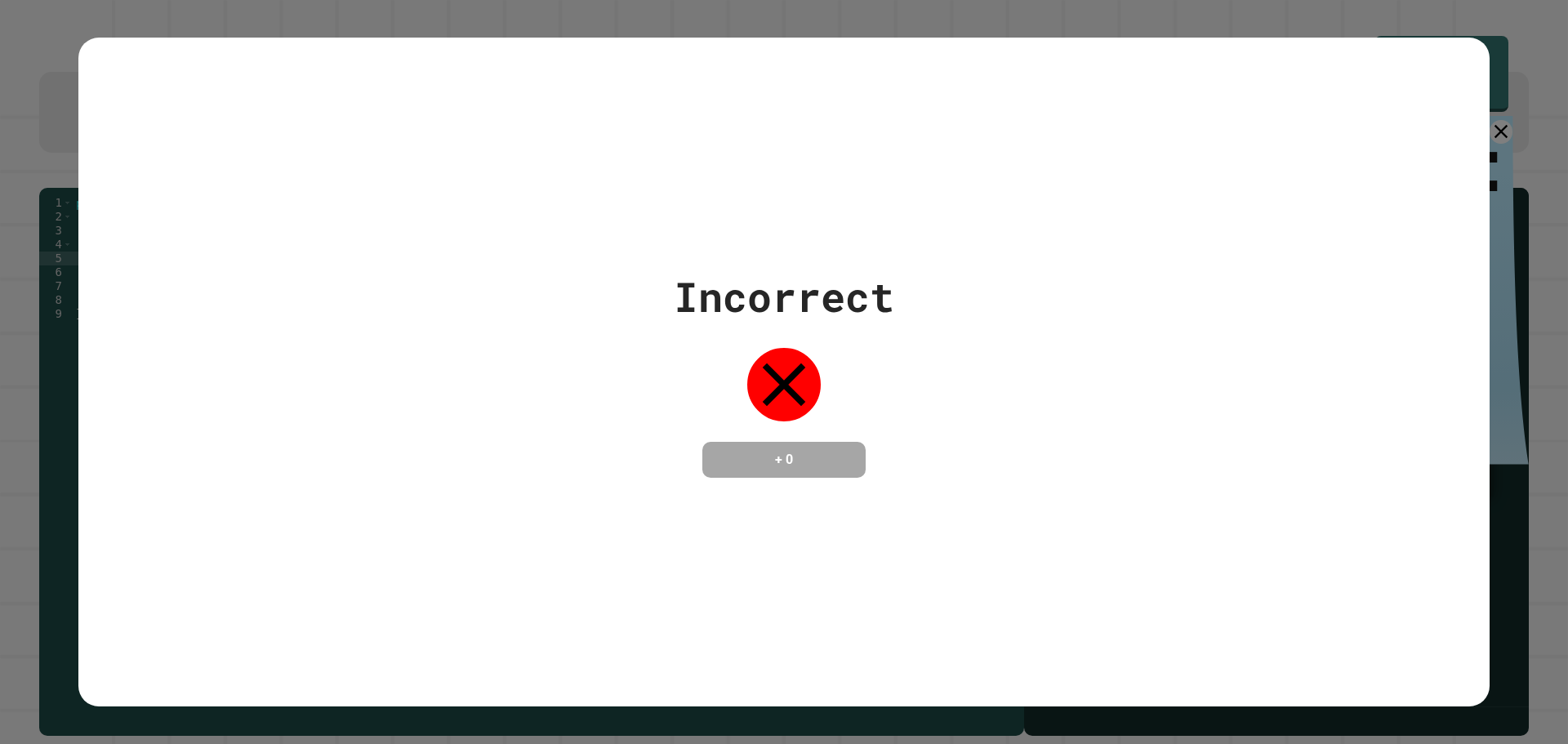
type textarea "***"
